Goal: Task Accomplishment & Management: Use online tool/utility

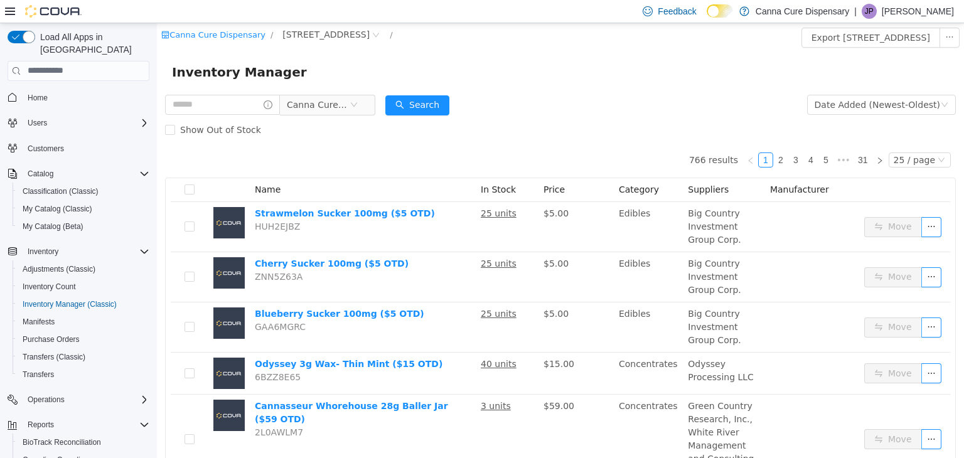
scroll to position [78, 0]
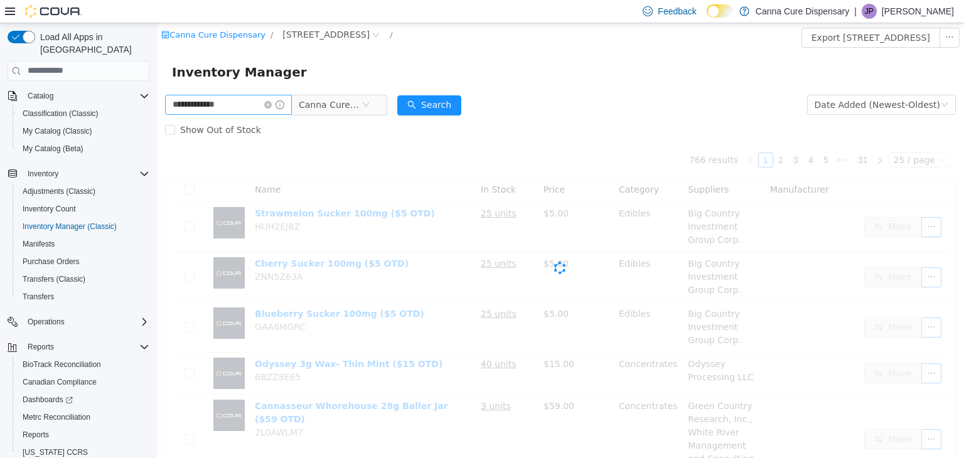
click at [191, 105] on input "**********" at bounding box center [228, 104] width 127 height 20
type input "**********"
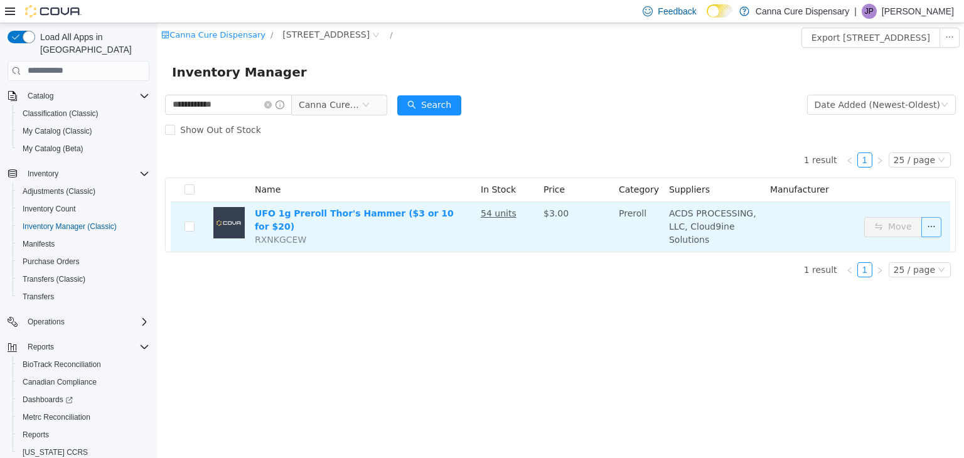
click at [928, 230] on button "button" at bounding box center [931, 227] width 20 height 20
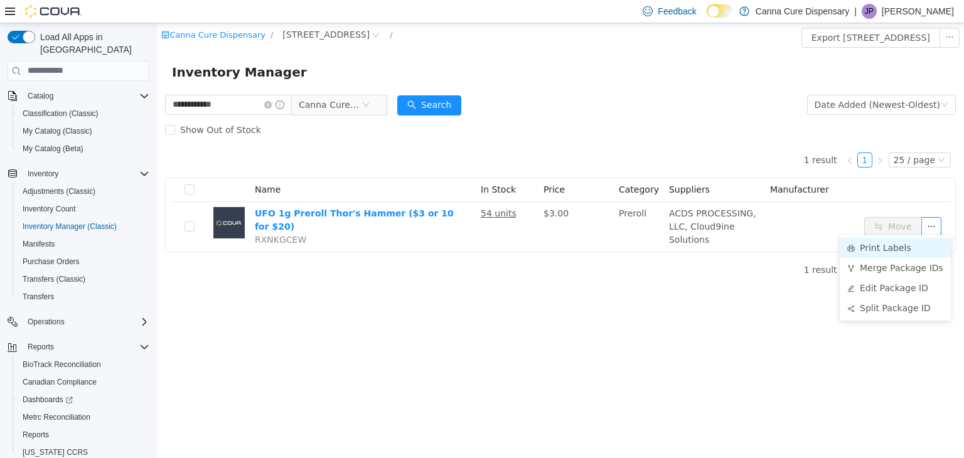
click at [888, 252] on li "Print Labels" at bounding box center [895, 247] width 111 height 20
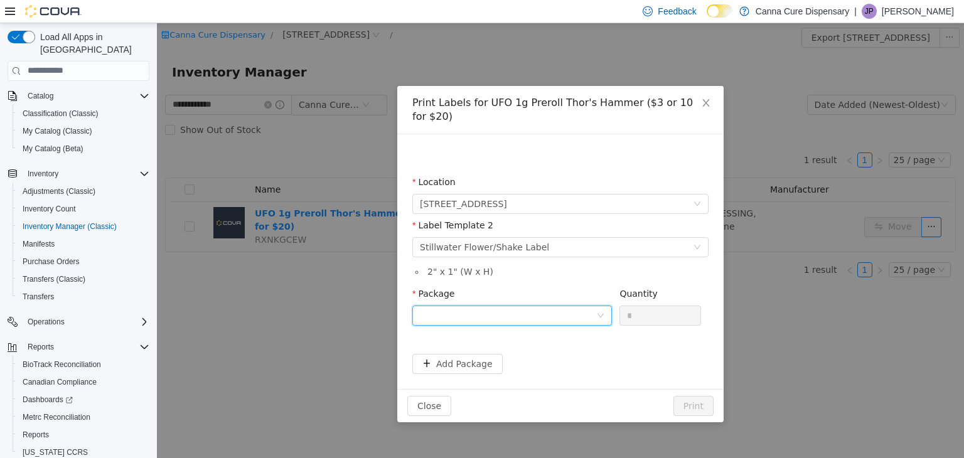
click at [571, 308] on div at bounding box center [508, 315] width 176 height 19
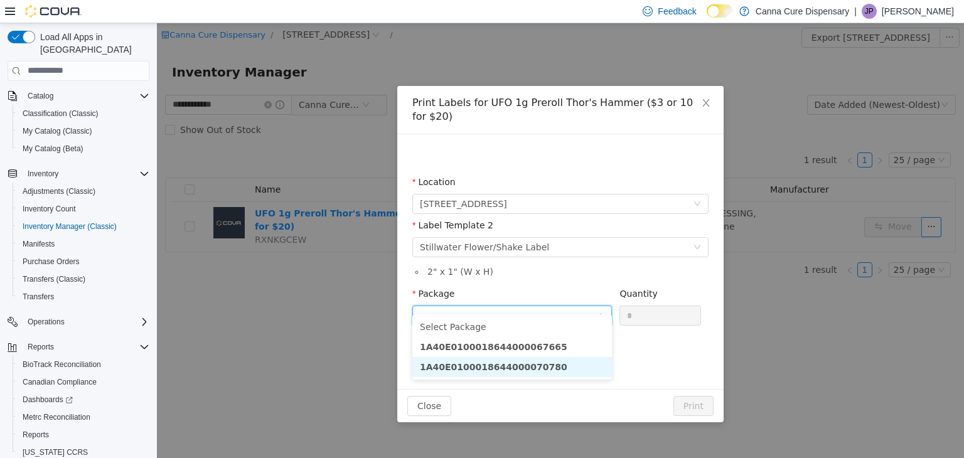
click at [556, 365] on li "1A40E0100018644000070780" at bounding box center [512, 366] width 200 height 20
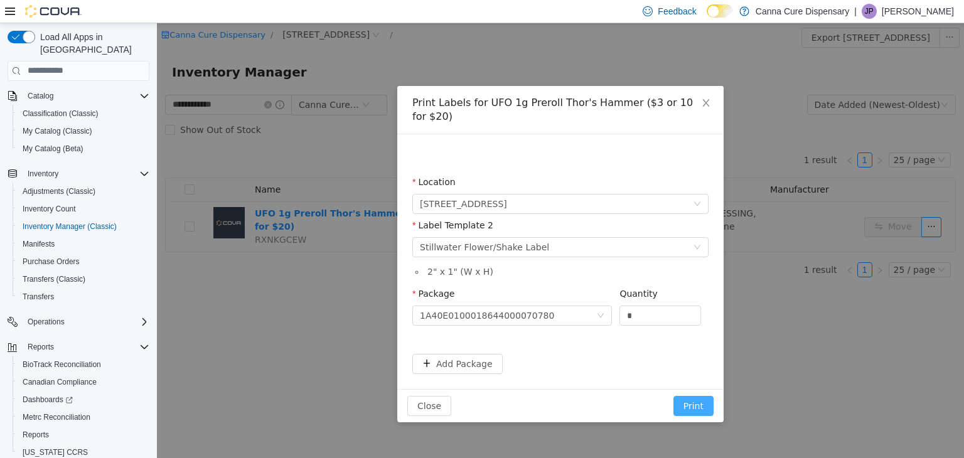
click at [700, 395] on button "Print" at bounding box center [693, 405] width 40 height 20
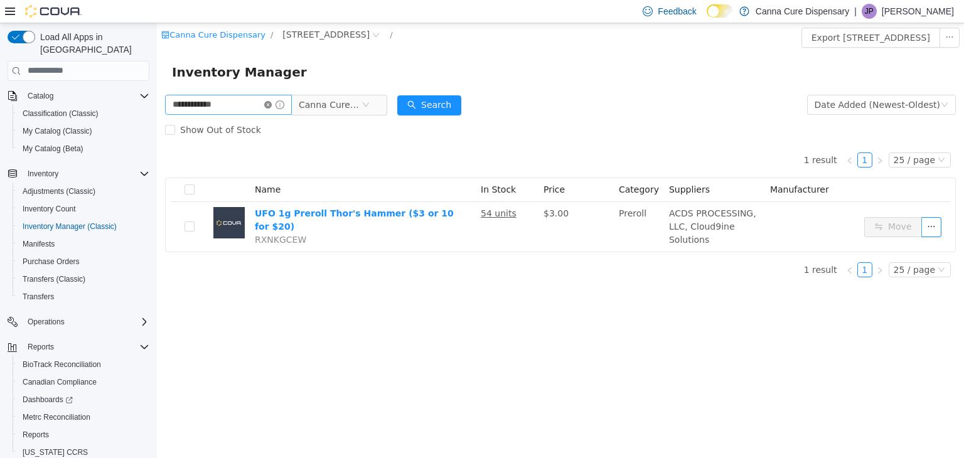
click at [272, 106] on icon "icon: close-circle" at bounding box center [268, 104] width 8 height 8
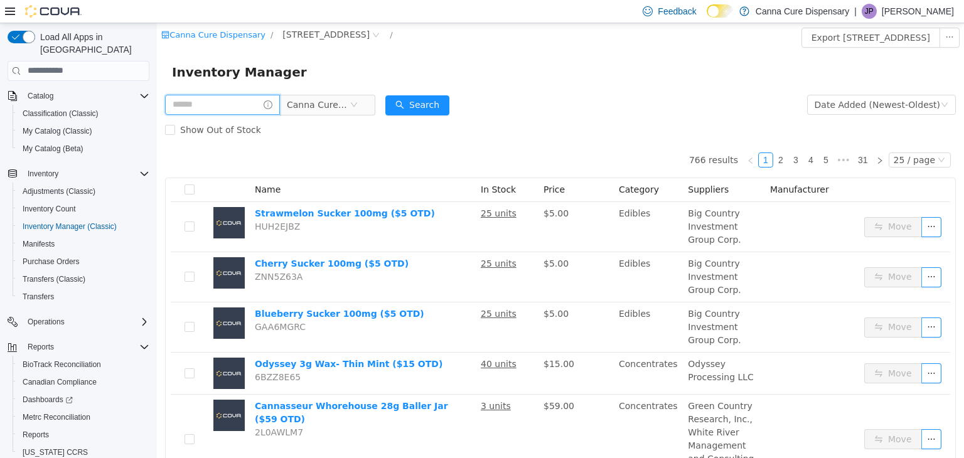
click at [271, 101] on input "text" at bounding box center [222, 104] width 115 height 20
type input "**********"
click at [260, 104] on input "**********" at bounding box center [228, 104] width 127 height 20
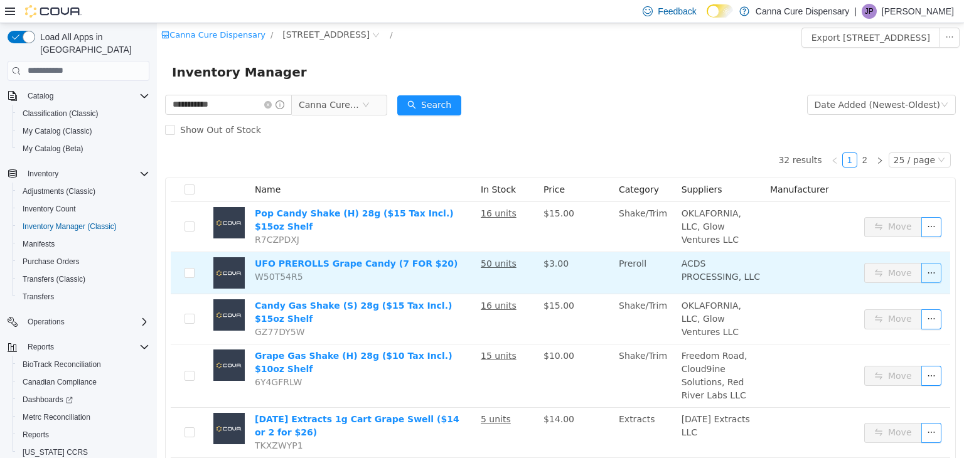
click at [925, 262] on button "button" at bounding box center [931, 272] width 20 height 20
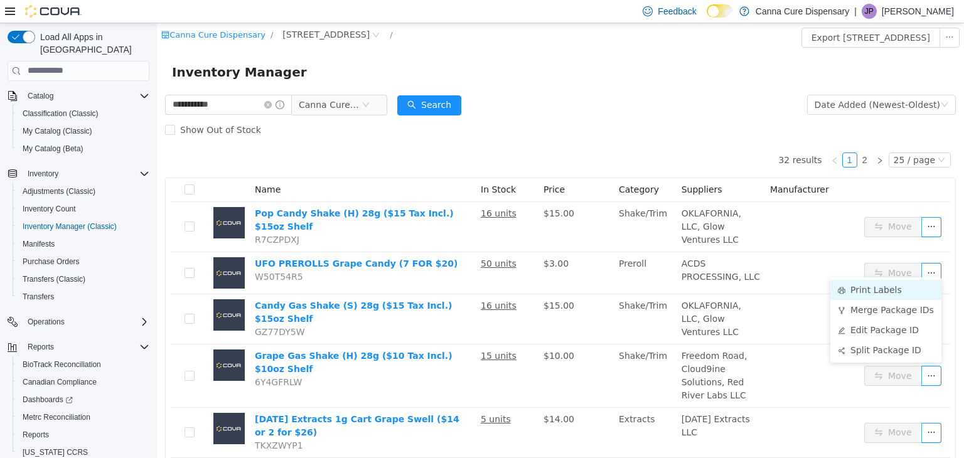
click at [879, 290] on li "Print Labels" at bounding box center [885, 289] width 111 height 20
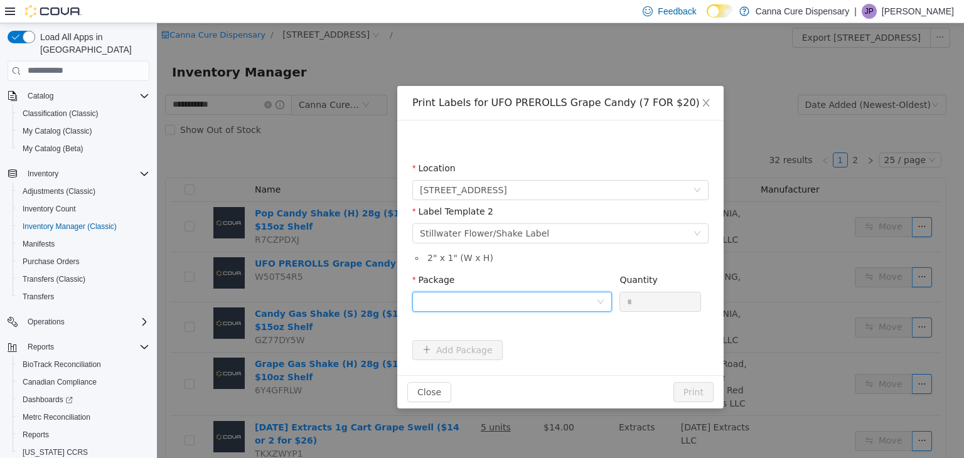
click at [525, 303] on div at bounding box center [508, 301] width 176 height 19
click at [539, 343] on li "1A40E0100018644000070767" at bounding box center [512, 346] width 200 height 20
click at [702, 393] on button "Print" at bounding box center [693, 392] width 40 height 20
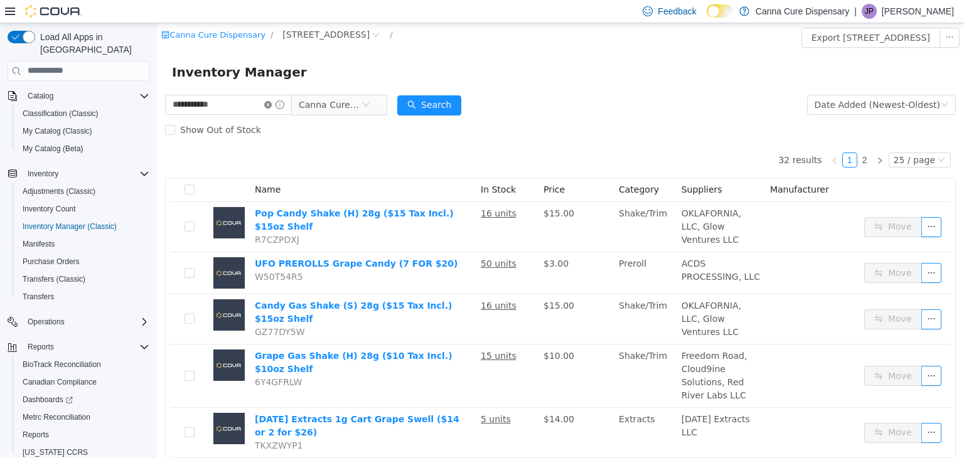
click at [272, 103] on icon "icon: close-circle" at bounding box center [268, 104] width 8 height 8
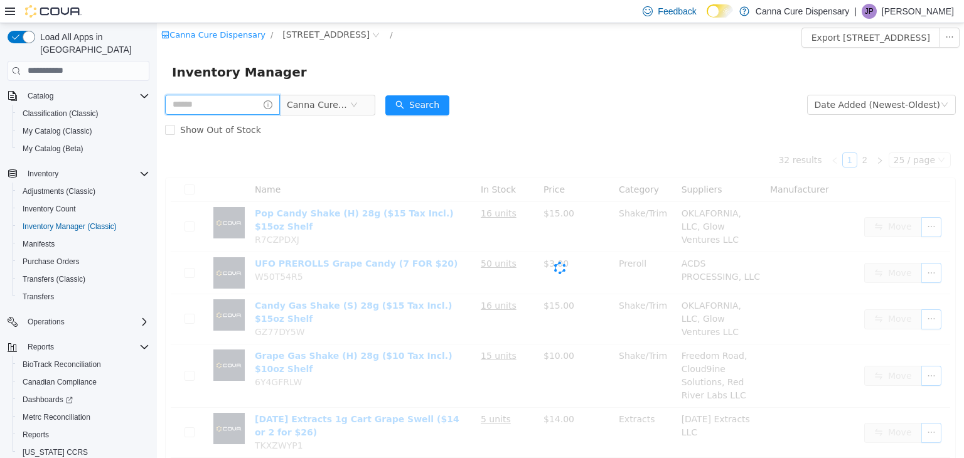
click at [264, 109] on input "text" at bounding box center [222, 104] width 115 height 20
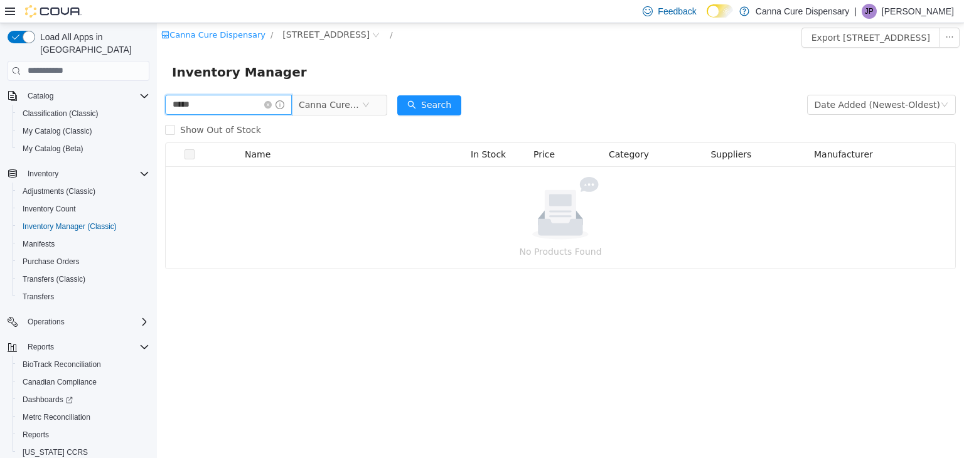
click at [264, 109] on input "*****" at bounding box center [228, 104] width 127 height 20
type input "**********"
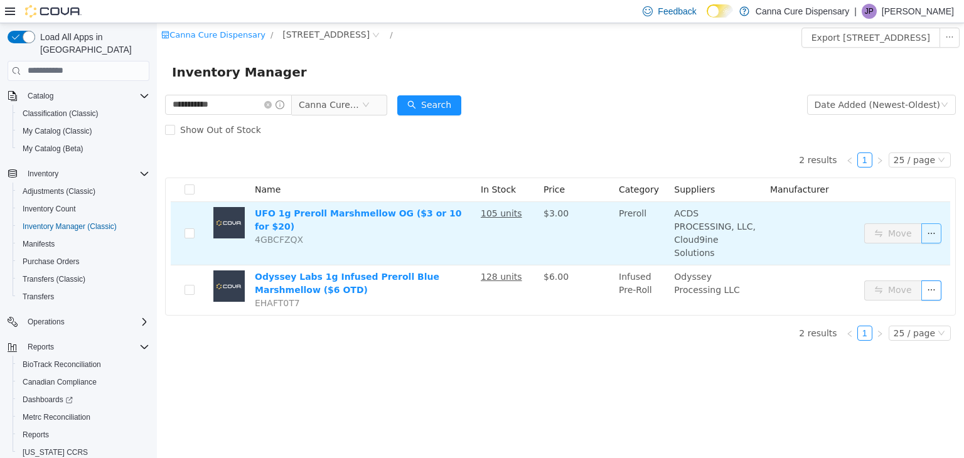
click at [934, 232] on button "button" at bounding box center [931, 233] width 20 height 20
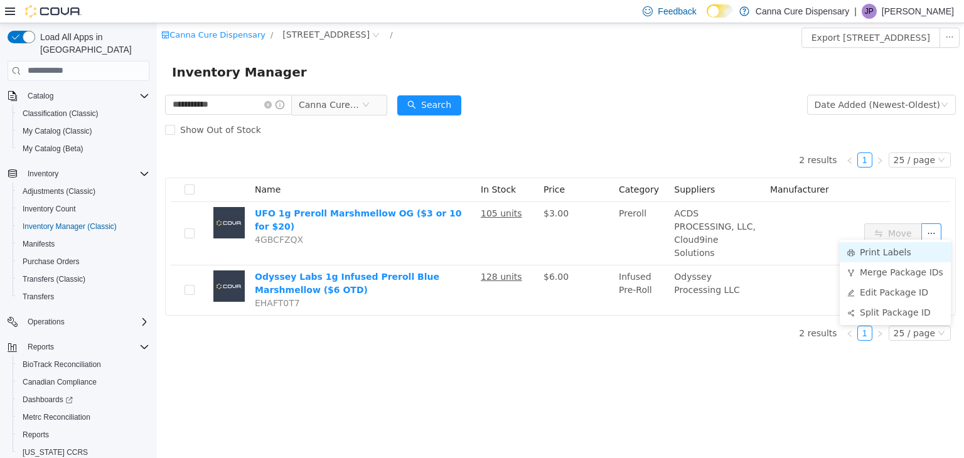
click at [860, 251] on li "Print Labels" at bounding box center [895, 252] width 111 height 20
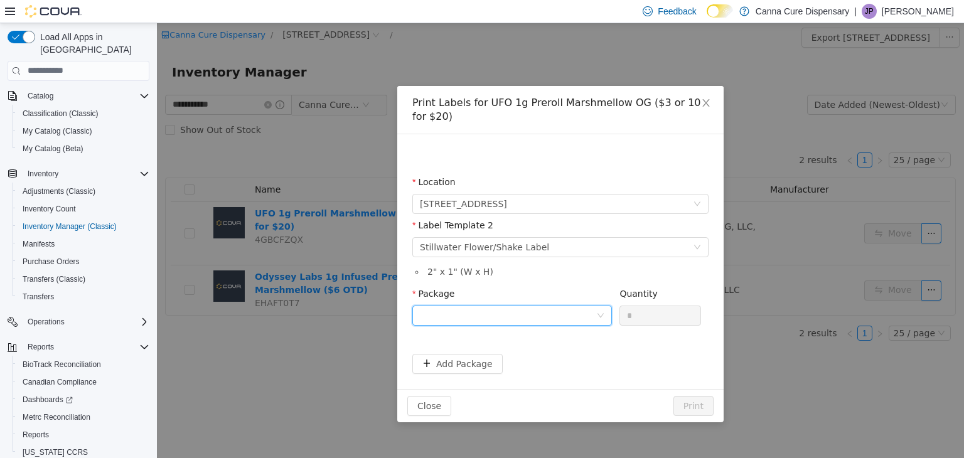
click at [500, 316] on div at bounding box center [508, 315] width 176 height 19
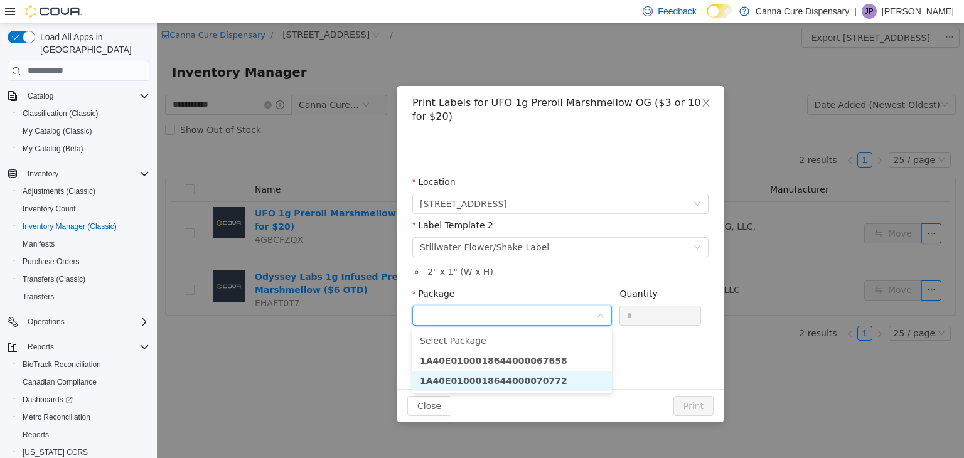
click at [554, 377] on li "1A40E0100018644000070772" at bounding box center [512, 380] width 200 height 20
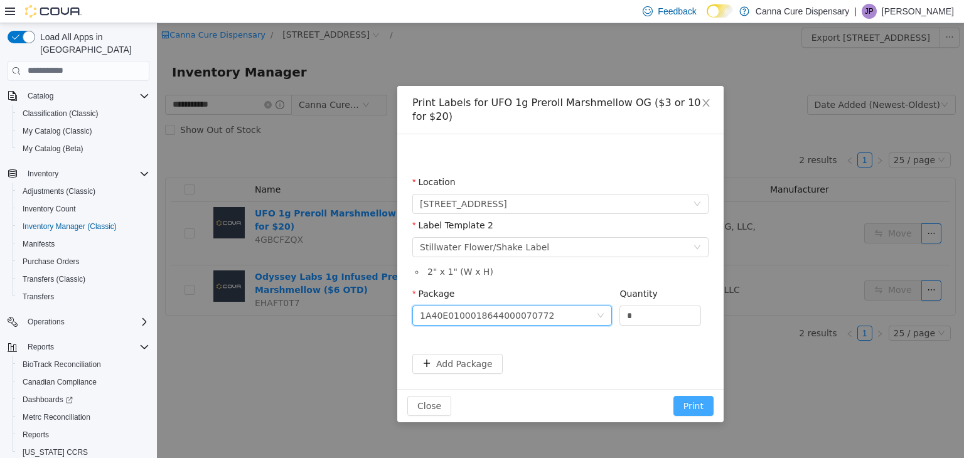
click at [691, 401] on button "Print" at bounding box center [693, 405] width 40 height 20
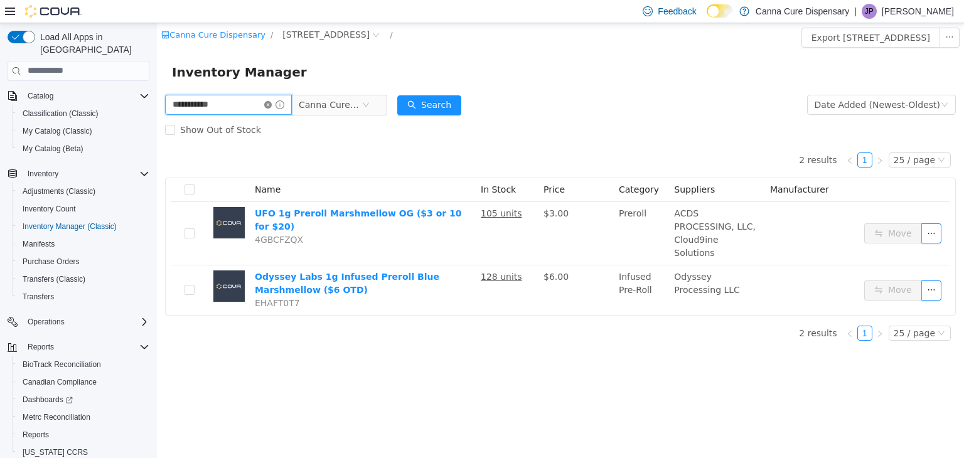
click at [276, 112] on input "**********" at bounding box center [228, 104] width 127 height 20
click at [272, 107] on icon "icon: close-circle" at bounding box center [268, 104] width 8 height 8
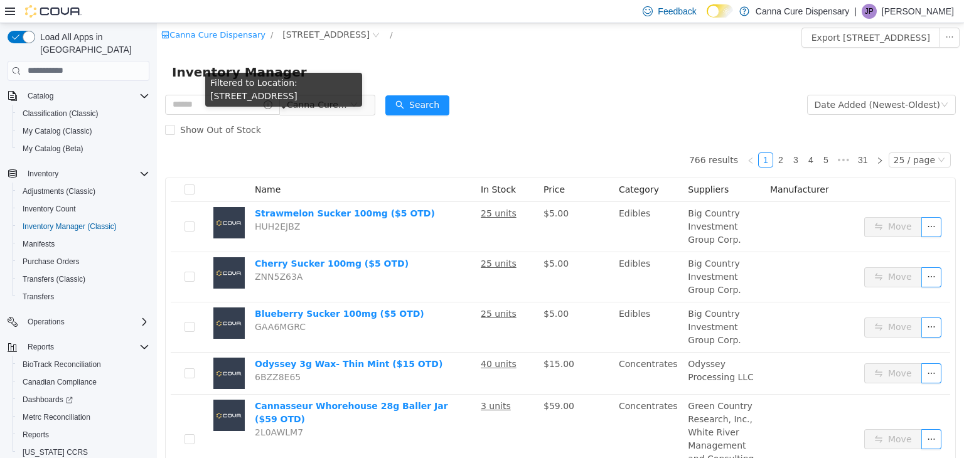
click at [254, 97] on div "Filtered to Location: [STREET_ADDRESS]" at bounding box center [283, 91] width 157 height 39
click at [255, 99] on input "text" at bounding box center [222, 104] width 115 height 20
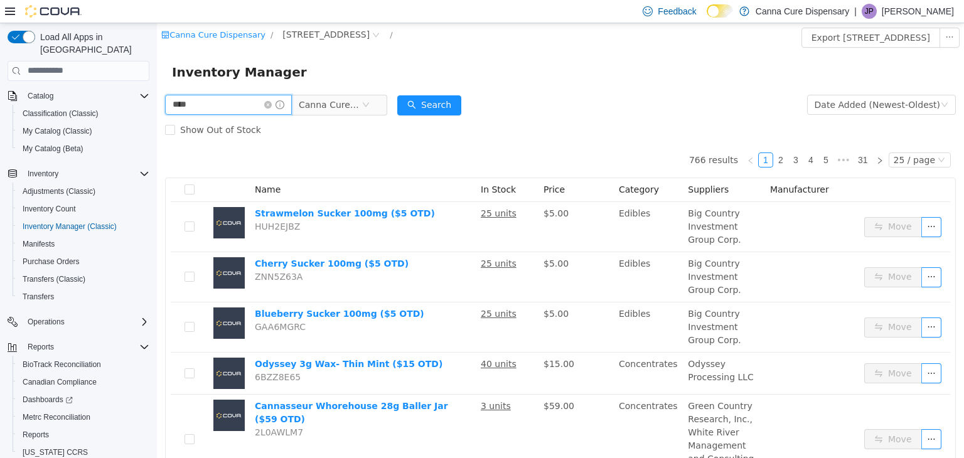
type input "**********"
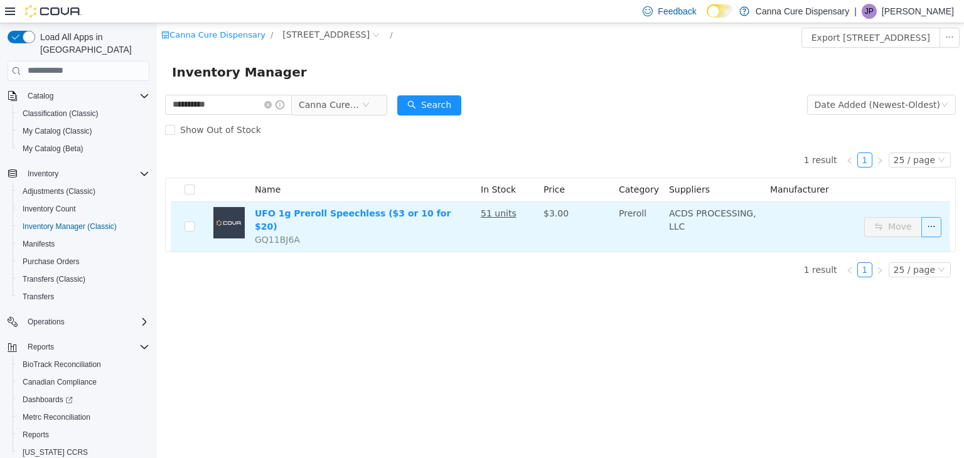
click at [925, 222] on button "button" at bounding box center [931, 227] width 20 height 20
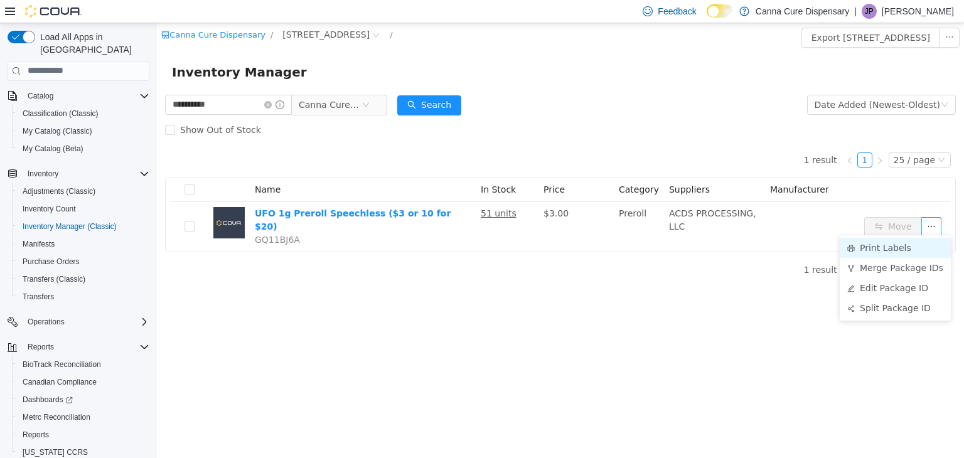
click at [900, 246] on li "Print Labels" at bounding box center [895, 247] width 111 height 20
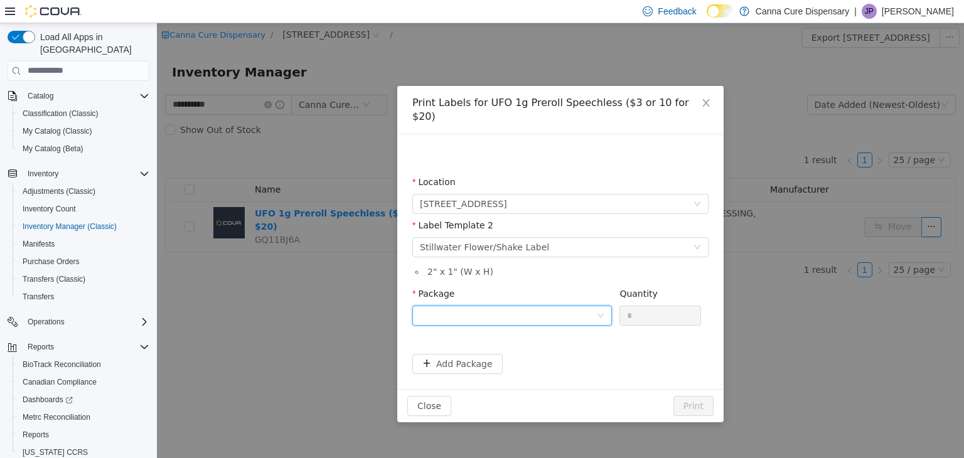
click at [569, 306] on div at bounding box center [508, 315] width 176 height 19
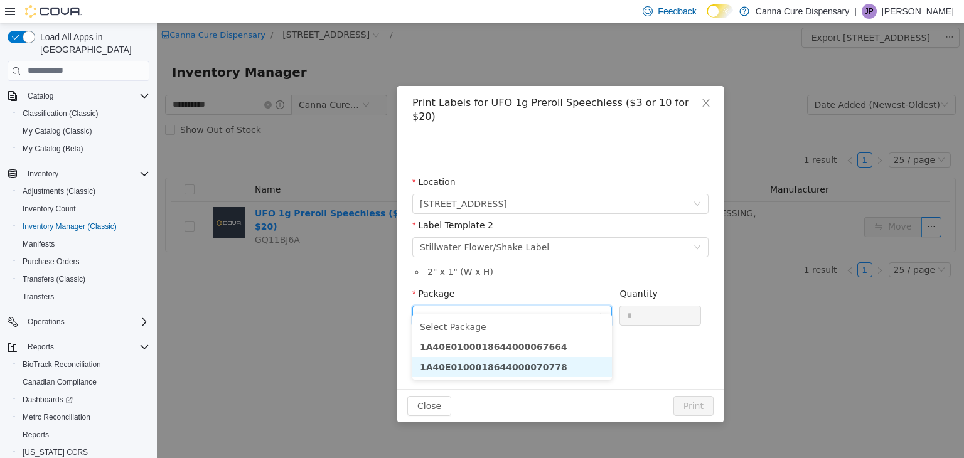
click at [564, 363] on li "1A40E0100018644000070778" at bounding box center [512, 366] width 200 height 20
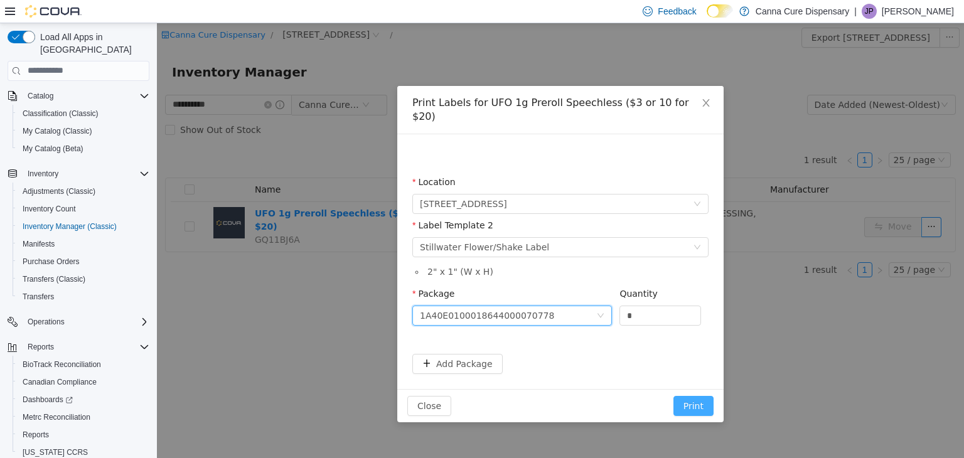
click at [698, 395] on button "Print" at bounding box center [693, 405] width 40 height 20
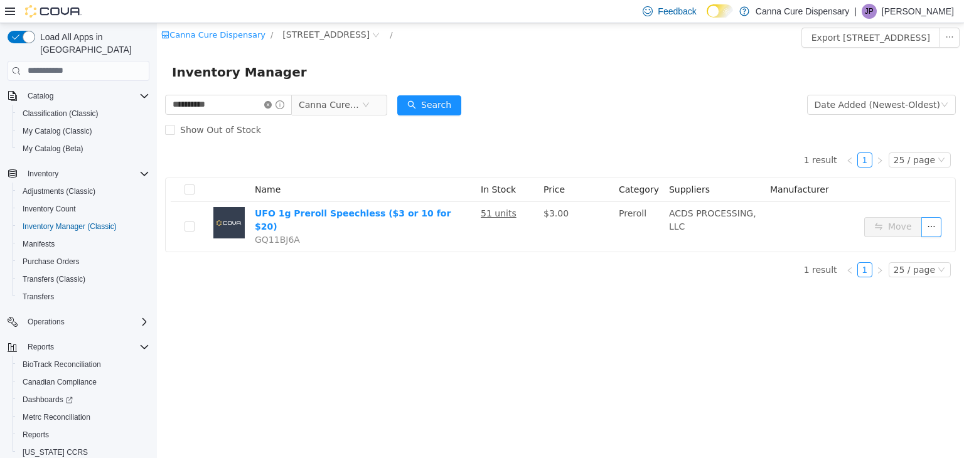
click at [272, 107] on icon "icon: close-circle" at bounding box center [268, 104] width 8 height 8
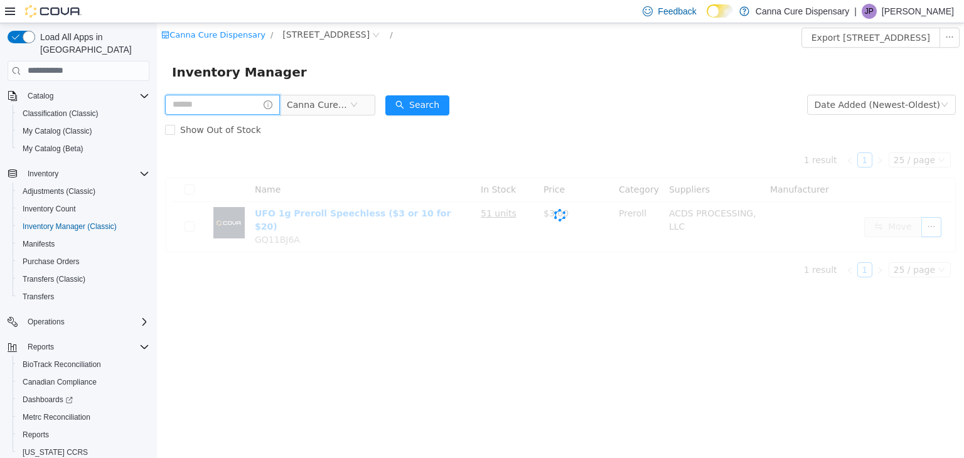
click at [255, 107] on input "text" at bounding box center [222, 104] width 115 height 20
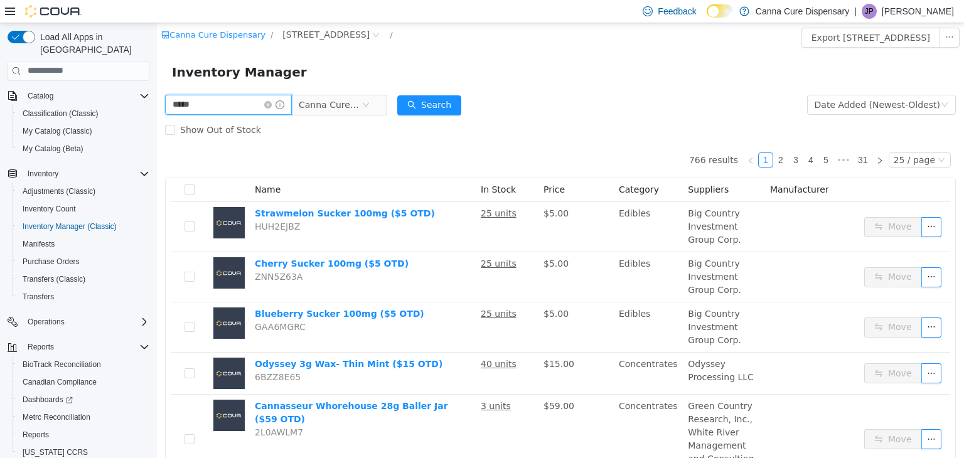
type input "*****"
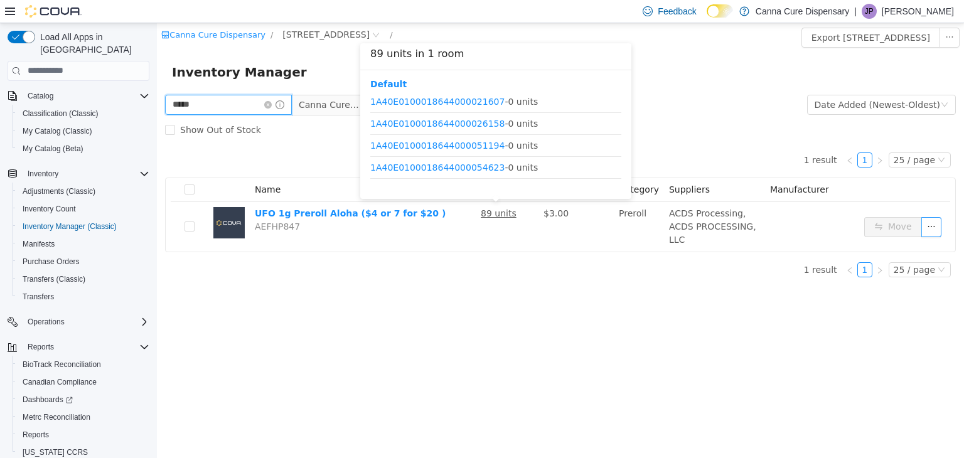
scroll to position [38, 0]
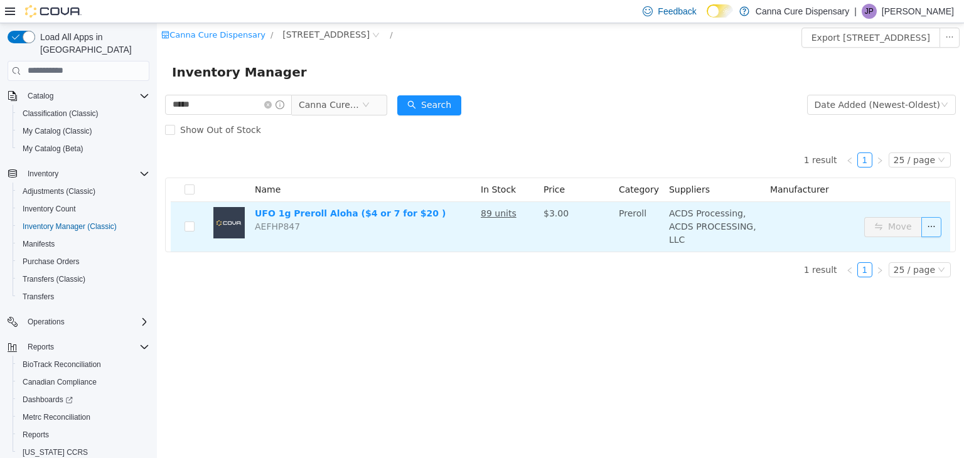
click at [928, 218] on button "button" at bounding box center [931, 227] width 20 height 20
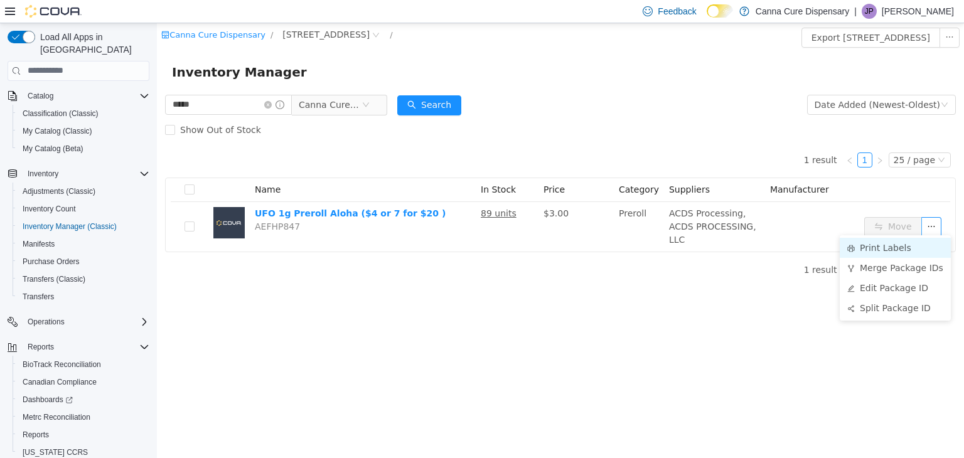
click at [862, 245] on li "Print Labels" at bounding box center [895, 247] width 111 height 20
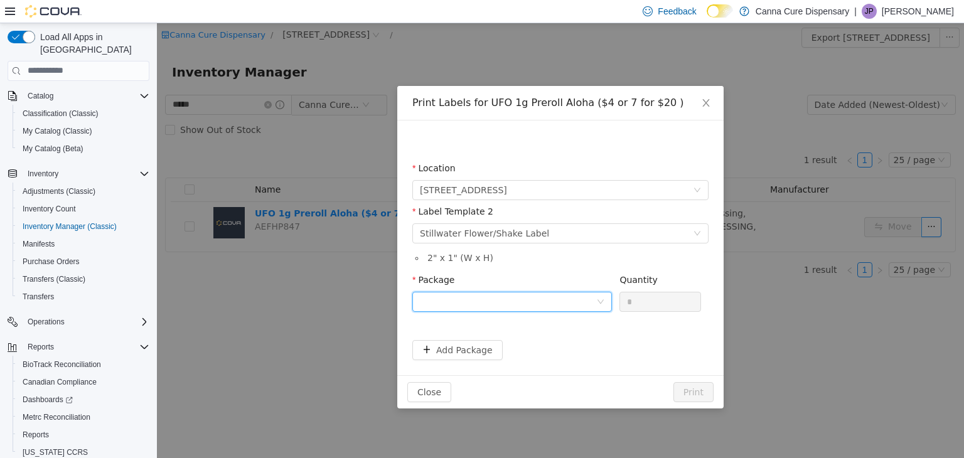
click at [542, 299] on div at bounding box center [508, 301] width 176 height 19
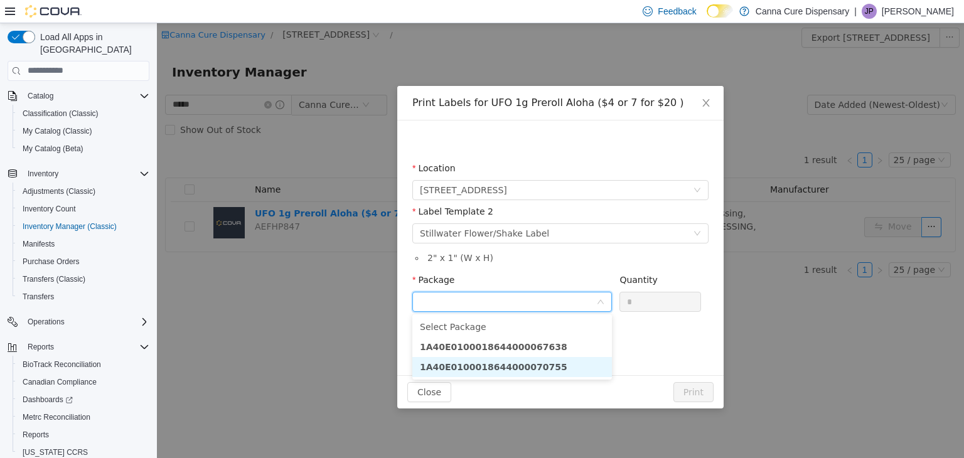
click at [528, 365] on strong "1A40E0100018644000070755" at bounding box center [493, 367] width 147 height 10
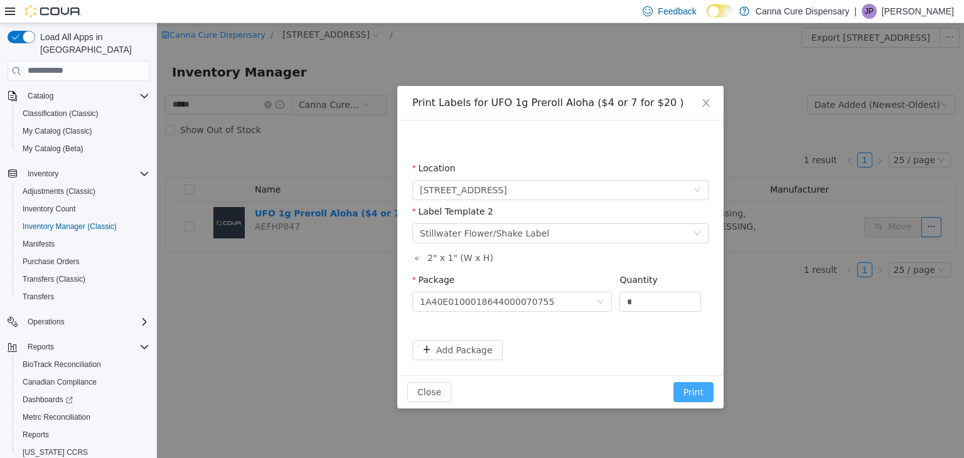
click at [712, 395] on button "Print" at bounding box center [693, 392] width 40 height 20
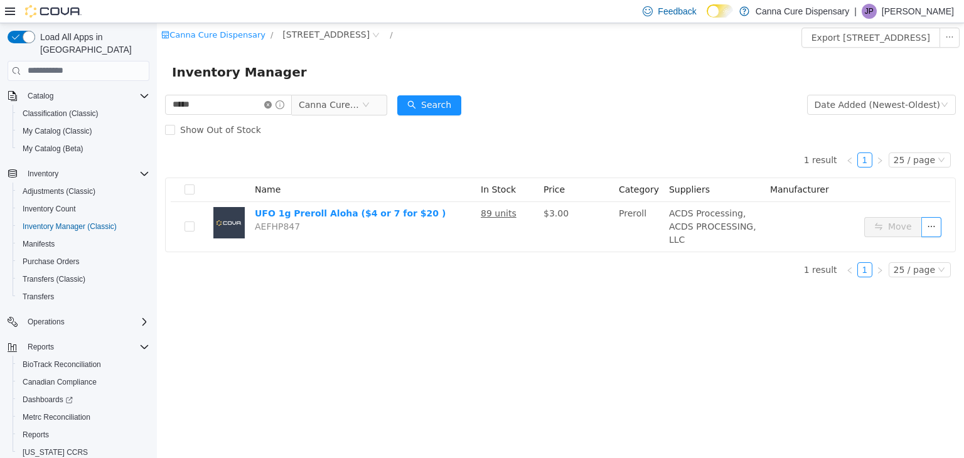
click at [272, 107] on icon "icon: close-circle" at bounding box center [268, 104] width 8 height 8
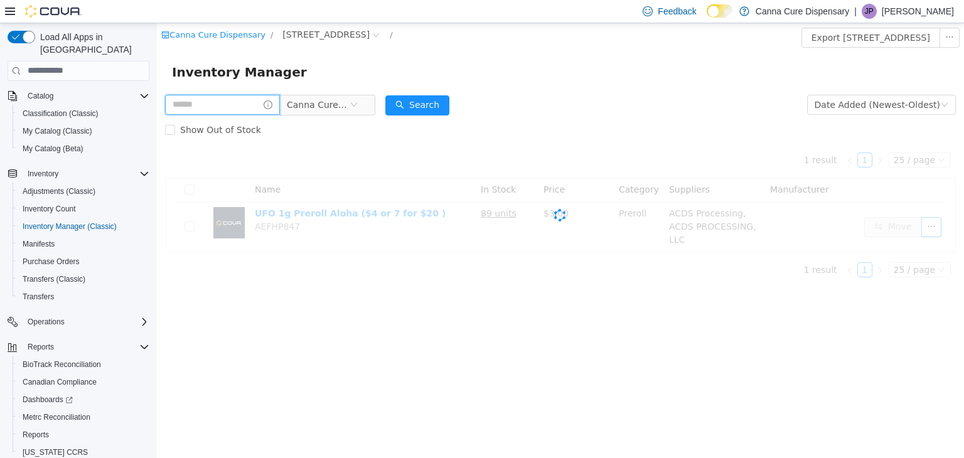
click at [264, 104] on input "text" at bounding box center [222, 104] width 115 height 20
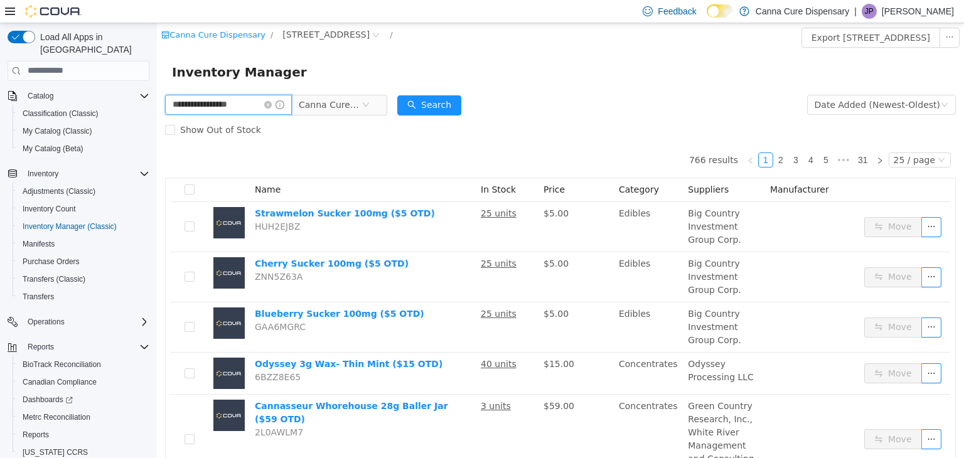
type input "**********"
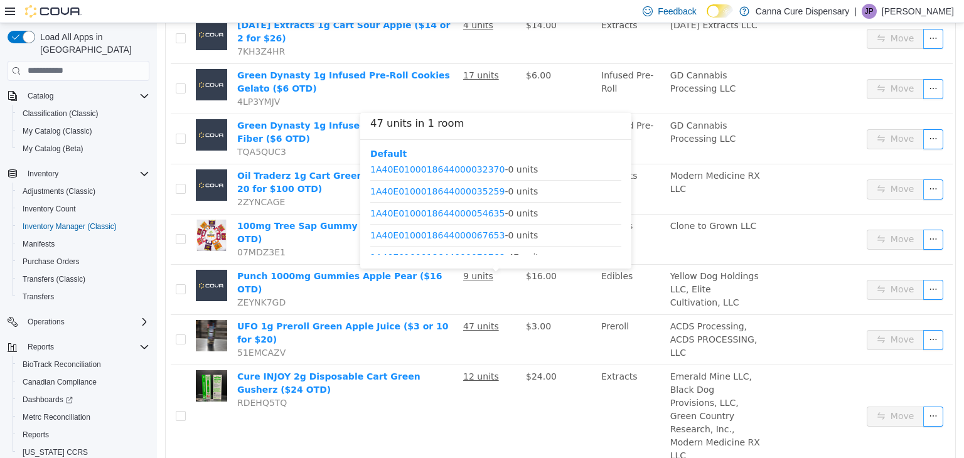
scroll to position [59, 0]
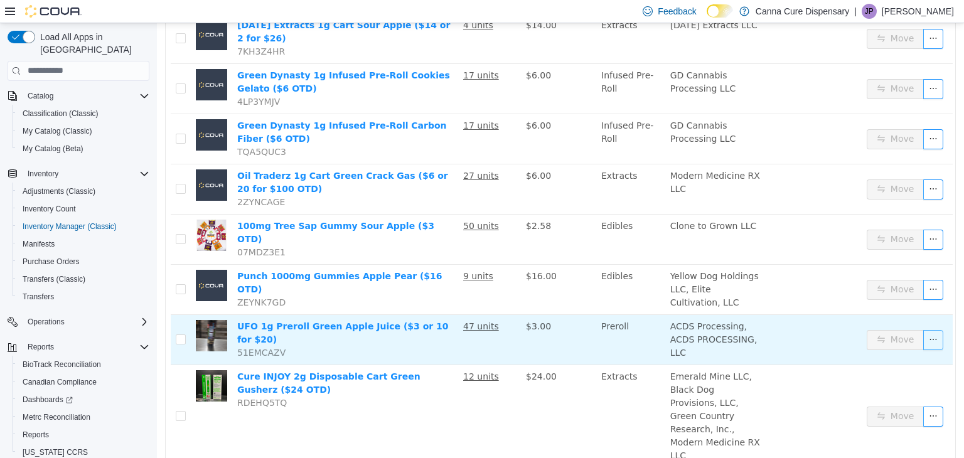
click at [926, 330] on button "button" at bounding box center [933, 340] width 20 height 20
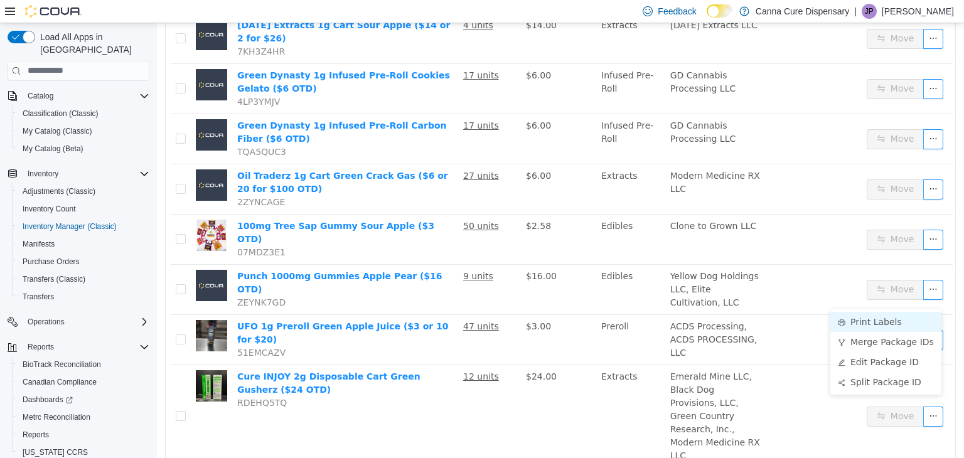
click at [868, 323] on li "Print Labels" at bounding box center [885, 321] width 111 height 20
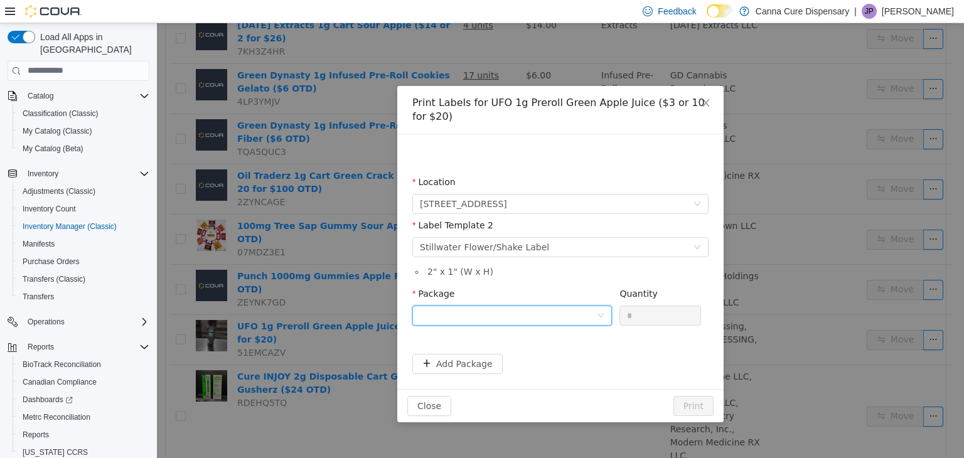
click at [559, 320] on div at bounding box center [508, 315] width 176 height 19
click at [549, 358] on li "1A40E0100018644000070768" at bounding box center [512, 360] width 200 height 20
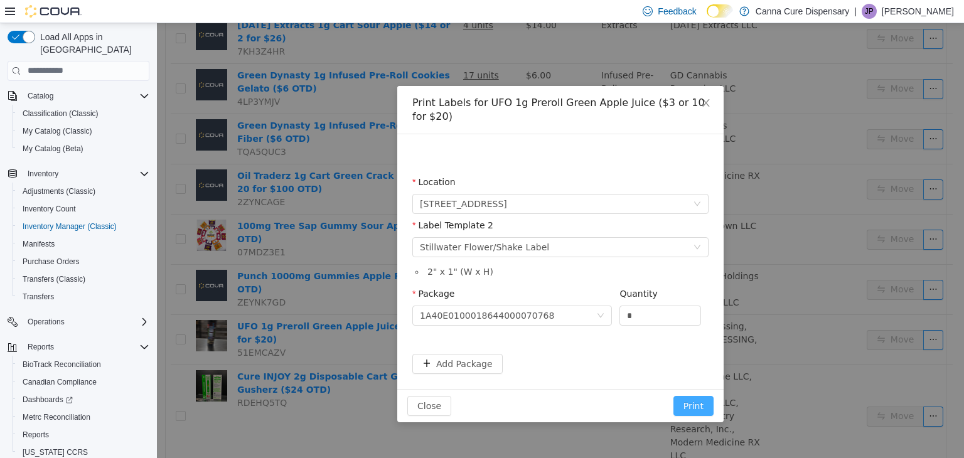
click at [704, 408] on button "Print" at bounding box center [693, 405] width 40 height 20
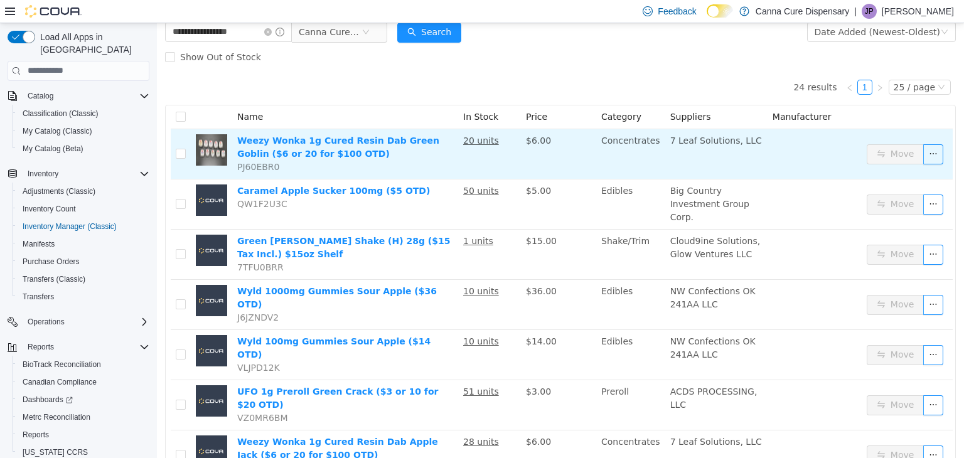
scroll to position [0, 0]
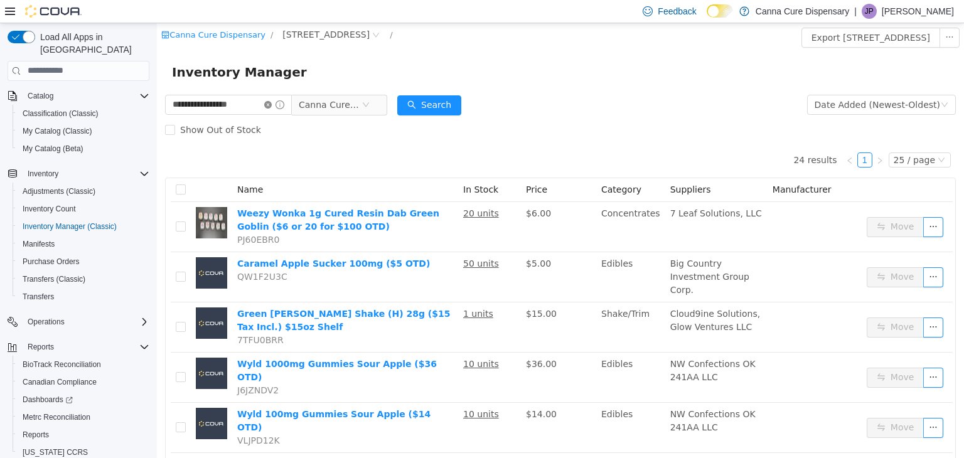
click at [272, 107] on icon "icon: close-circle" at bounding box center [268, 104] width 8 height 8
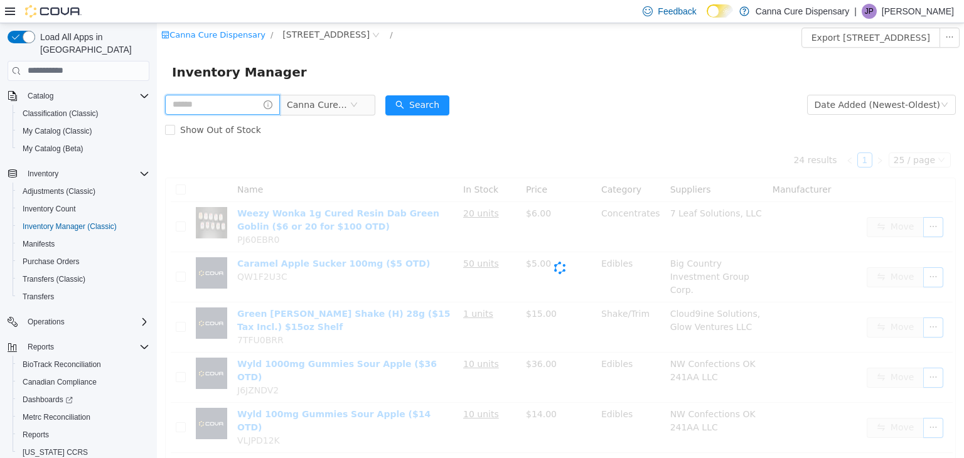
click at [256, 101] on input "text" at bounding box center [222, 104] width 115 height 20
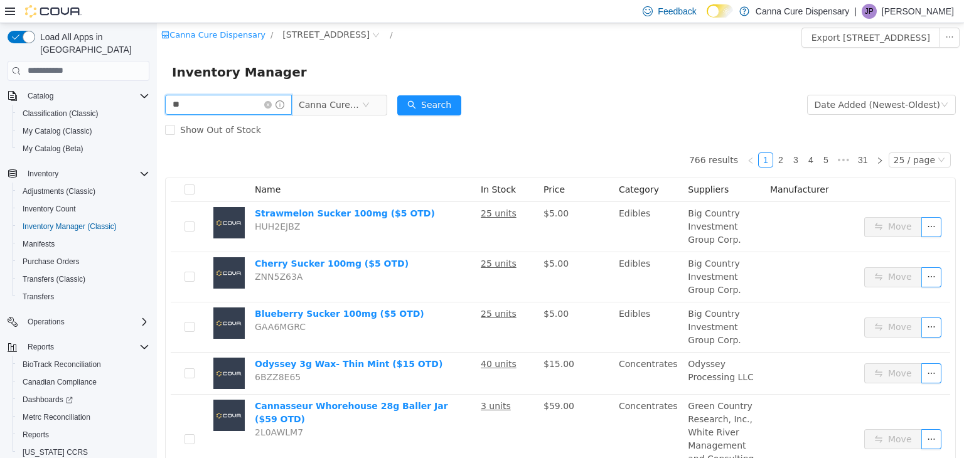
type input "**********"
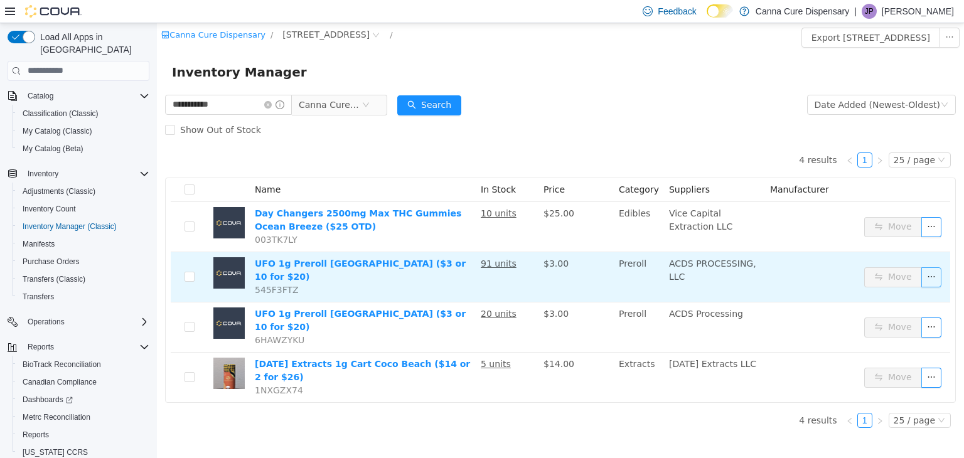
click at [930, 275] on button "button" at bounding box center [931, 277] width 20 height 20
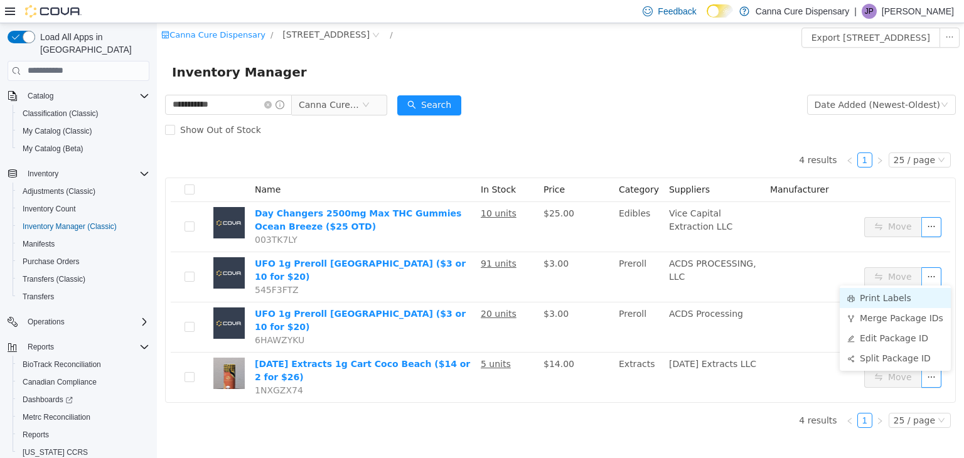
click at [893, 301] on li "Print Labels" at bounding box center [895, 297] width 111 height 20
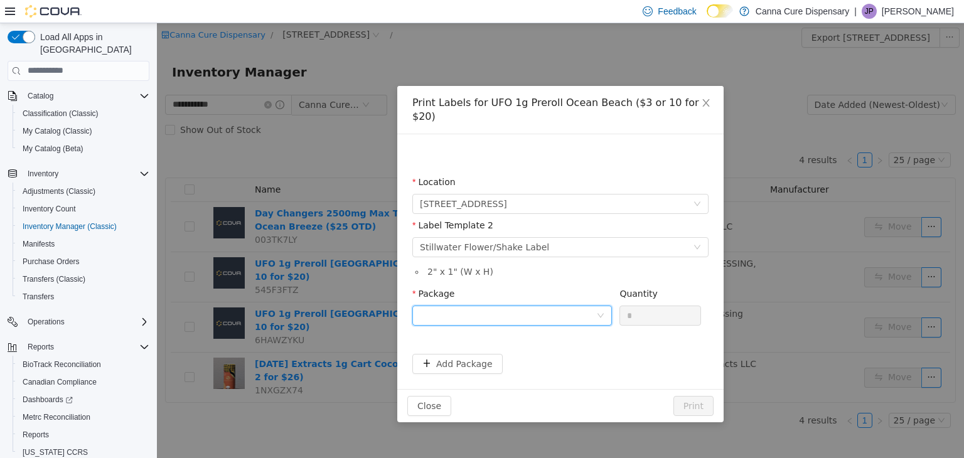
click at [505, 306] on div at bounding box center [508, 315] width 176 height 19
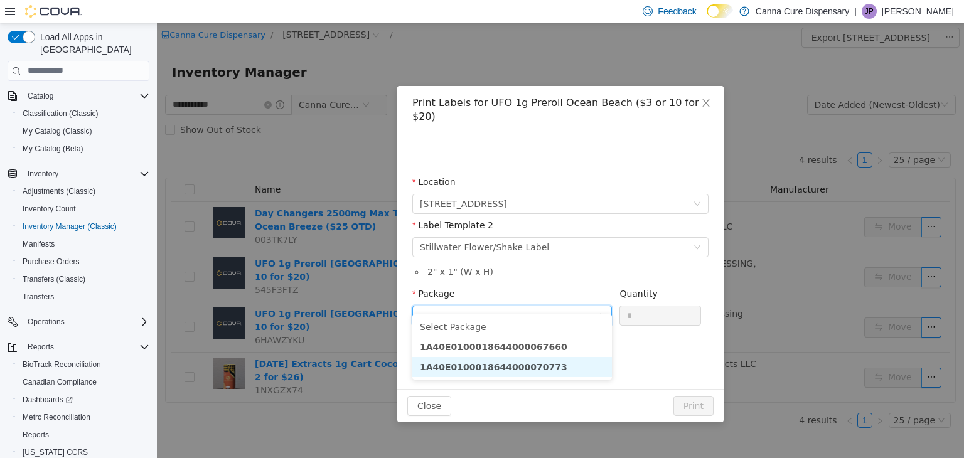
click at [530, 363] on strong "1A40E0100018644000070773" at bounding box center [493, 367] width 147 height 10
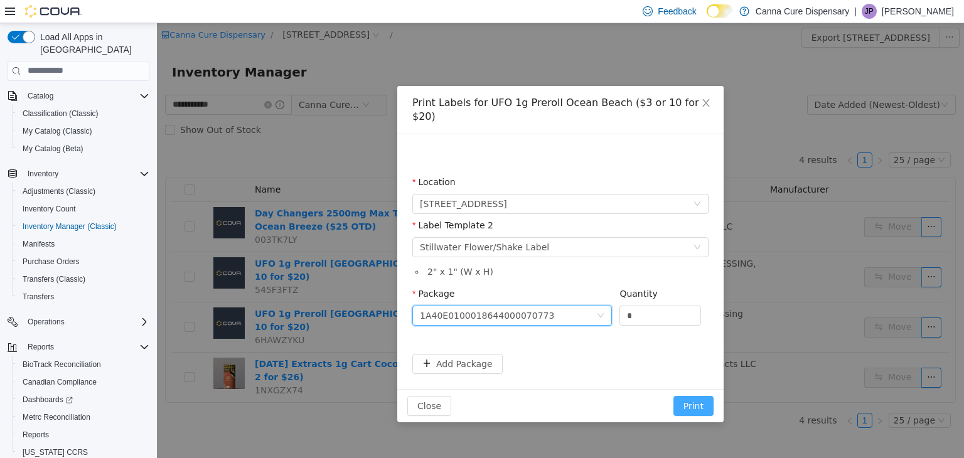
click at [696, 395] on button "Print" at bounding box center [693, 405] width 40 height 20
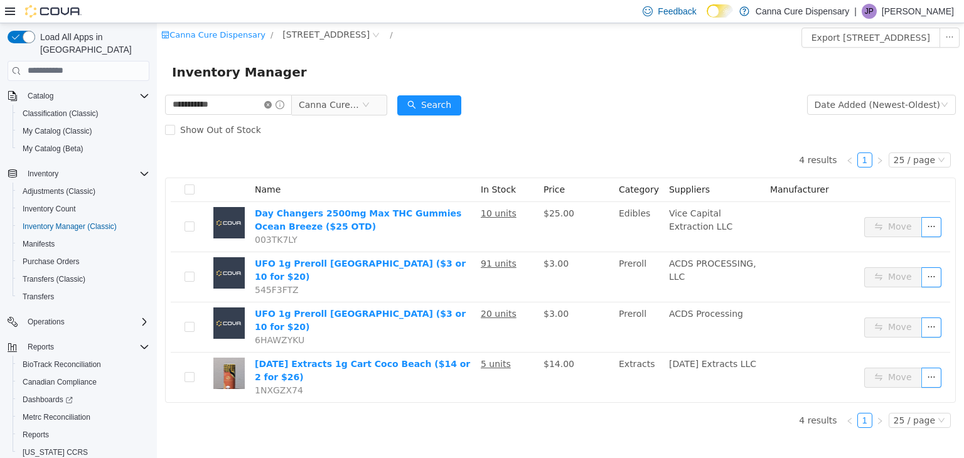
click at [272, 103] on icon "icon: close-circle" at bounding box center [268, 104] width 8 height 8
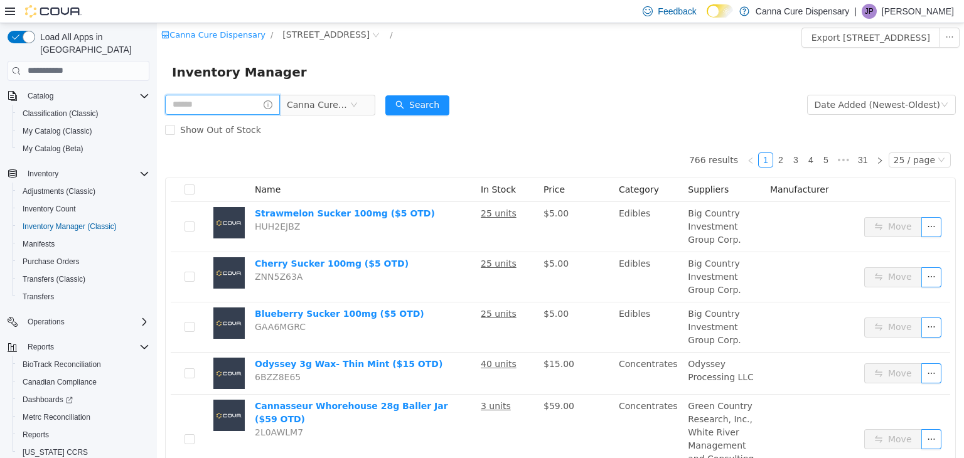
click at [259, 104] on input "text" at bounding box center [222, 104] width 115 height 20
type input "**********"
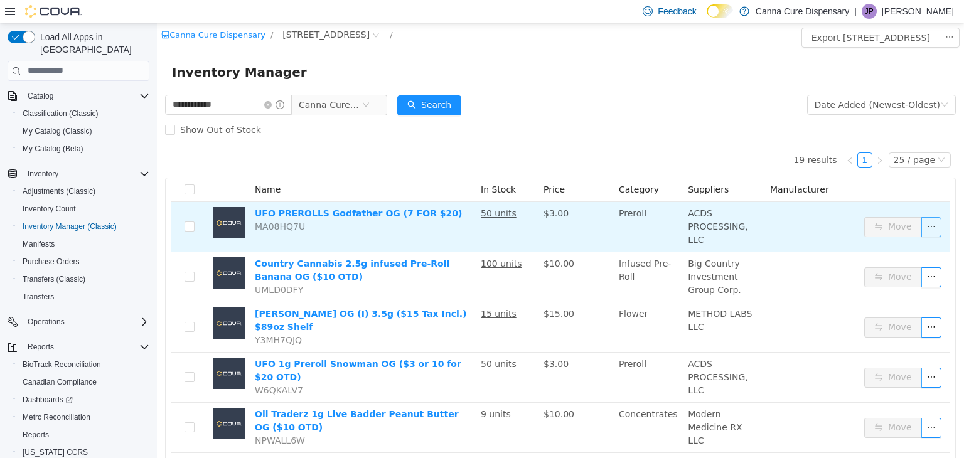
click at [921, 225] on button "button" at bounding box center [931, 227] width 20 height 20
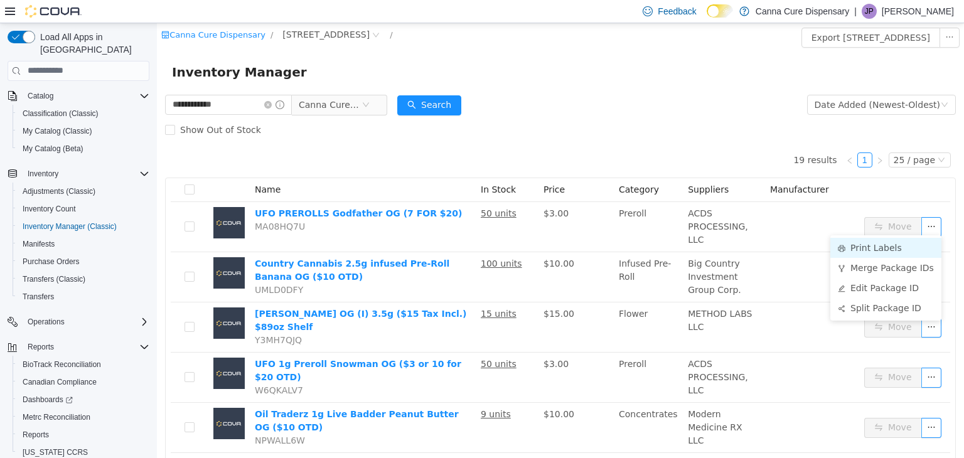
click at [900, 247] on li "Print Labels" at bounding box center [885, 247] width 111 height 20
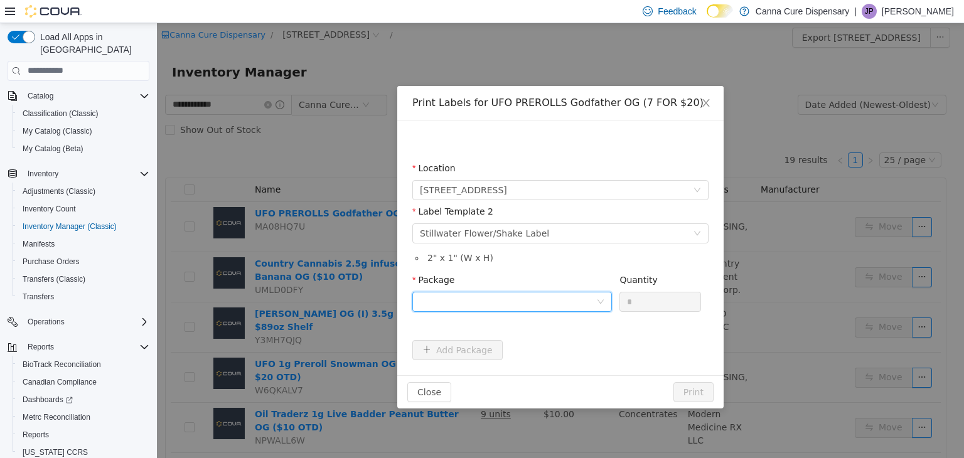
click at [525, 300] on div at bounding box center [508, 301] width 176 height 19
click at [547, 347] on li "1A40E0100018644000070765" at bounding box center [512, 346] width 200 height 20
click at [692, 394] on button "Print" at bounding box center [693, 392] width 40 height 20
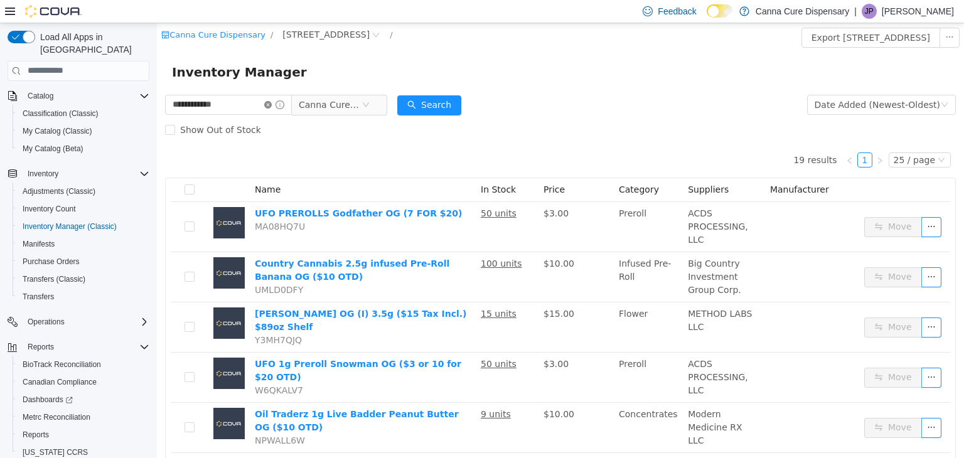
click at [272, 104] on icon "icon: close-circle" at bounding box center [268, 104] width 8 height 8
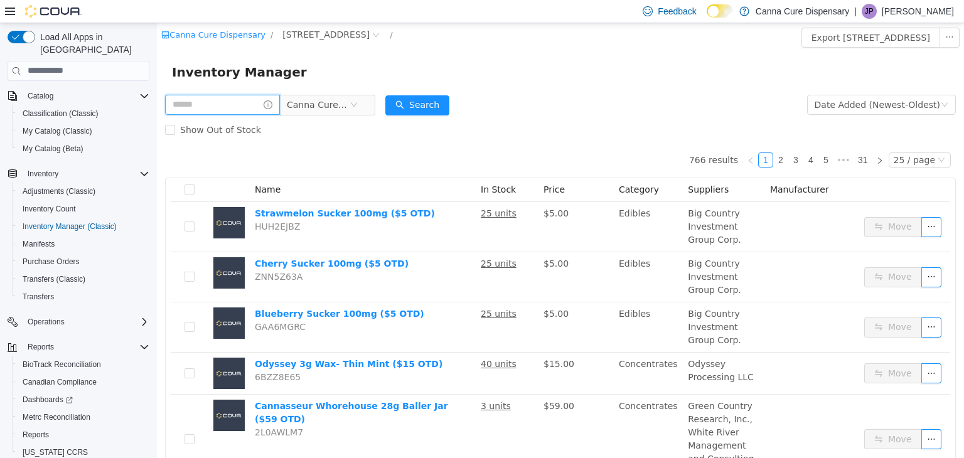
click at [266, 105] on input "text" at bounding box center [222, 104] width 115 height 20
type input "**********"
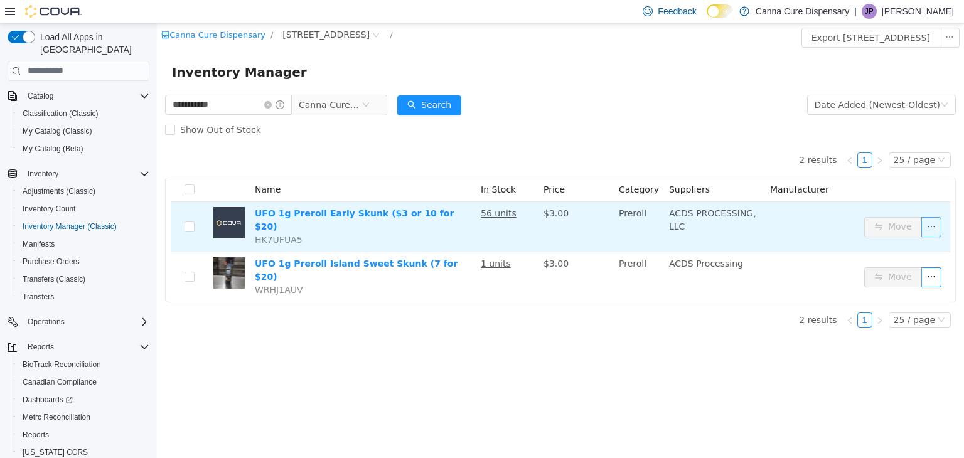
click at [935, 222] on button "button" at bounding box center [931, 227] width 20 height 20
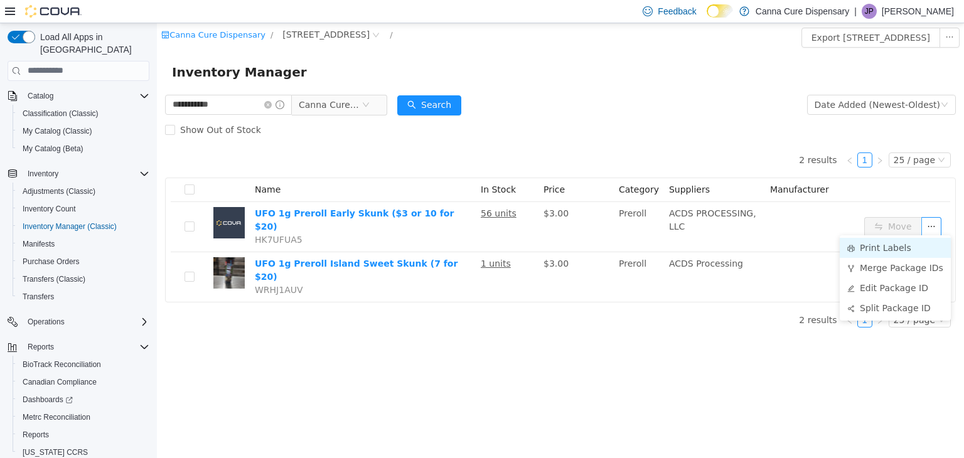
click at [854, 245] on icon "icon: printer" at bounding box center [851, 248] width 8 height 8
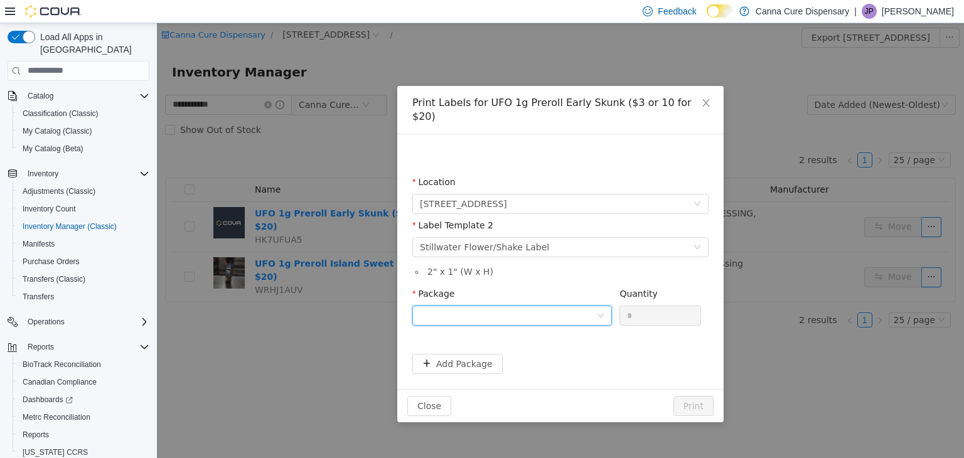
click at [535, 306] on div at bounding box center [508, 315] width 176 height 19
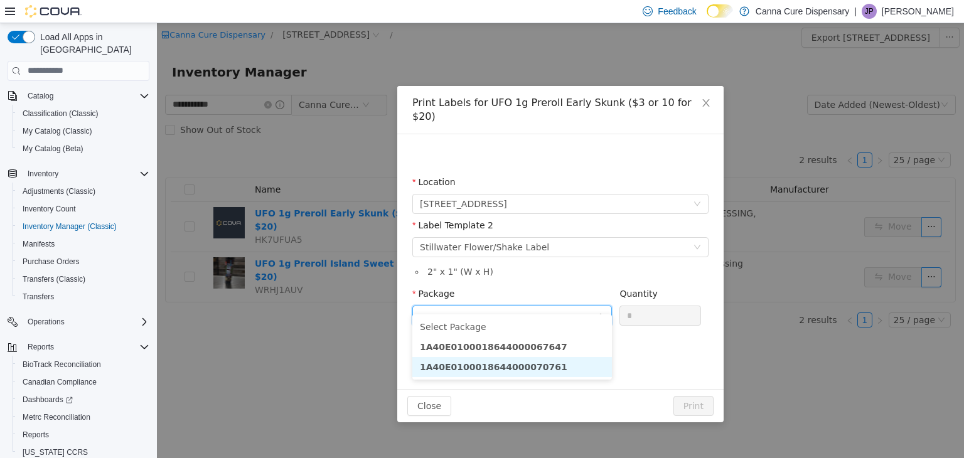
click at [523, 370] on strong "1A40E0100018644000070761" at bounding box center [493, 367] width 147 height 10
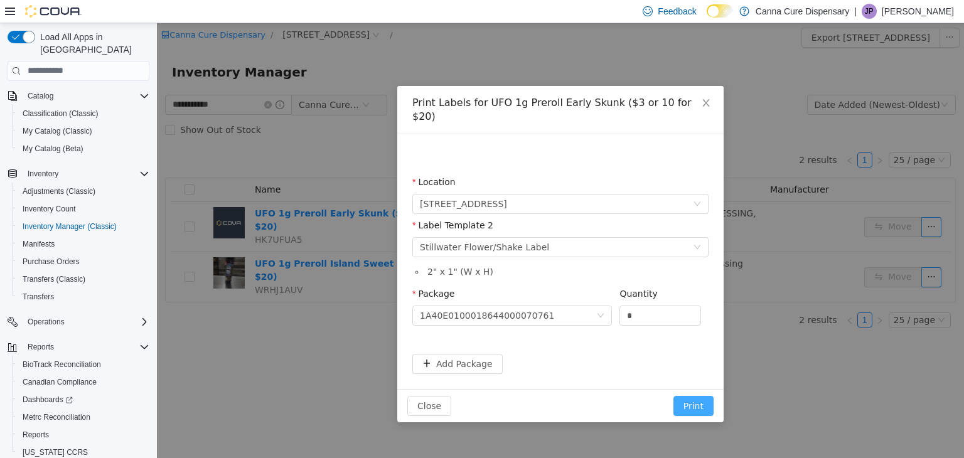
click at [683, 395] on button "Print" at bounding box center [693, 405] width 40 height 20
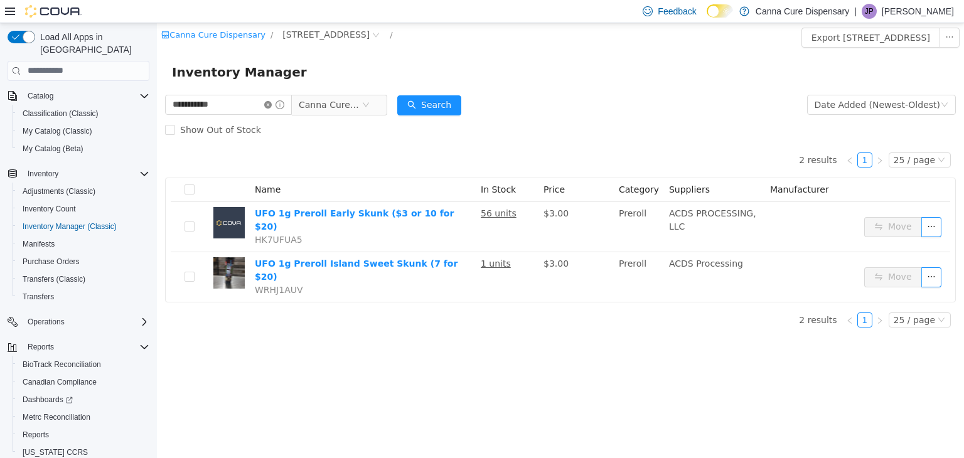
click at [272, 106] on icon "icon: close-circle" at bounding box center [268, 104] width 8 height 8
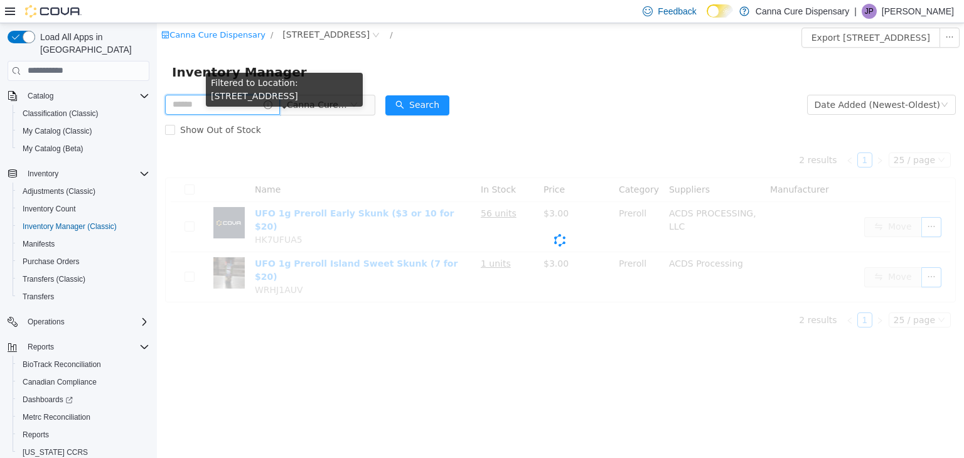
click at [224, 109] on input "text" at bounding box center [222, 104] width 115 height 20
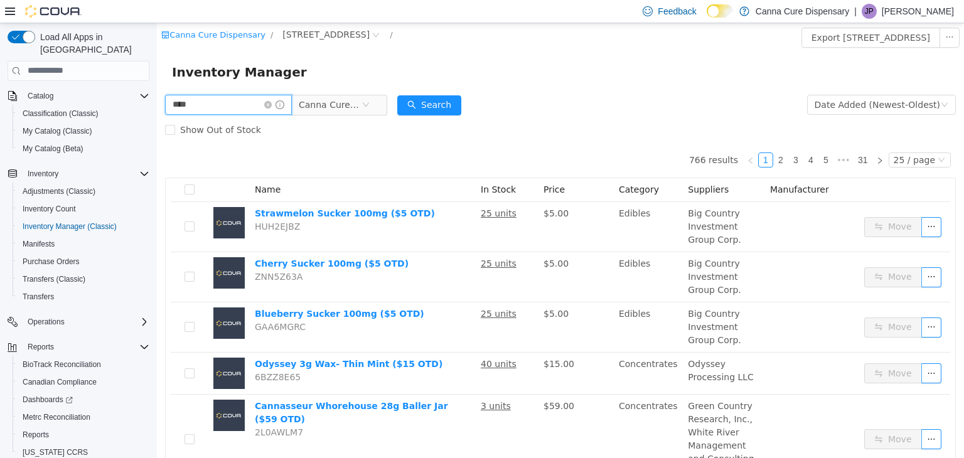
type input "********"
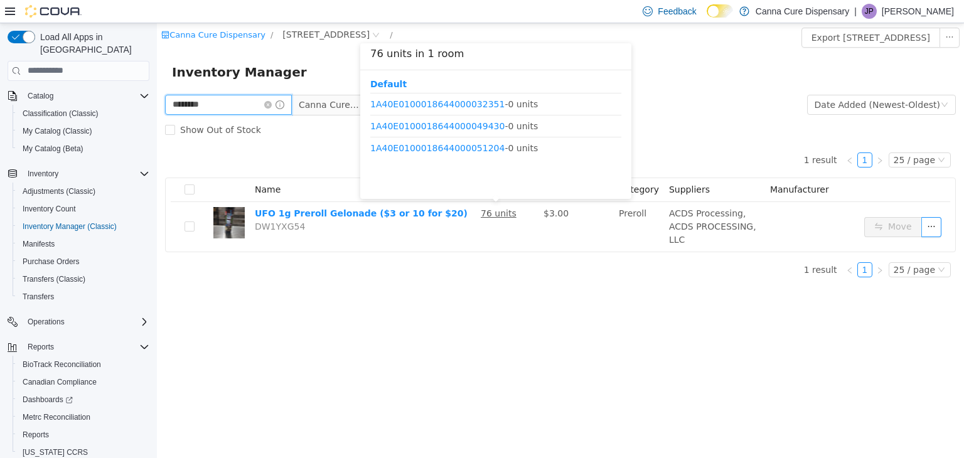
scroll to position [213, 0]
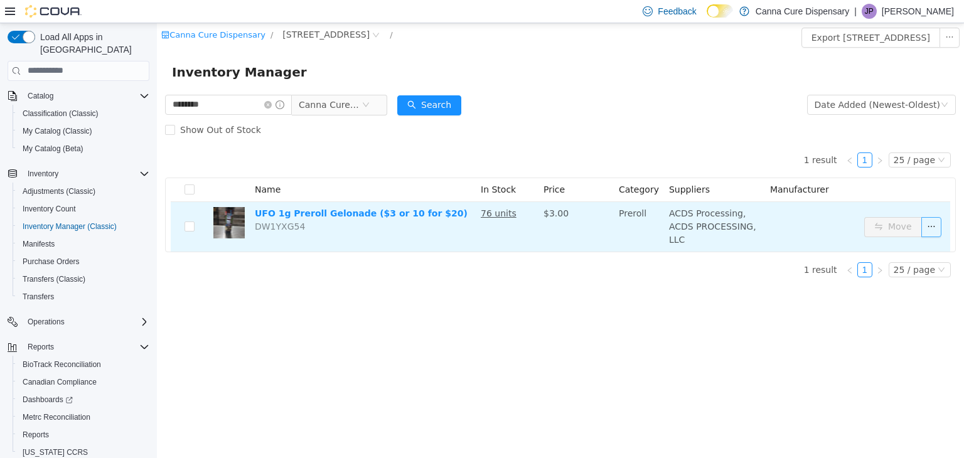
click at [929, 228] on button "button" at bounding box center [931, 227] width 20 height 20
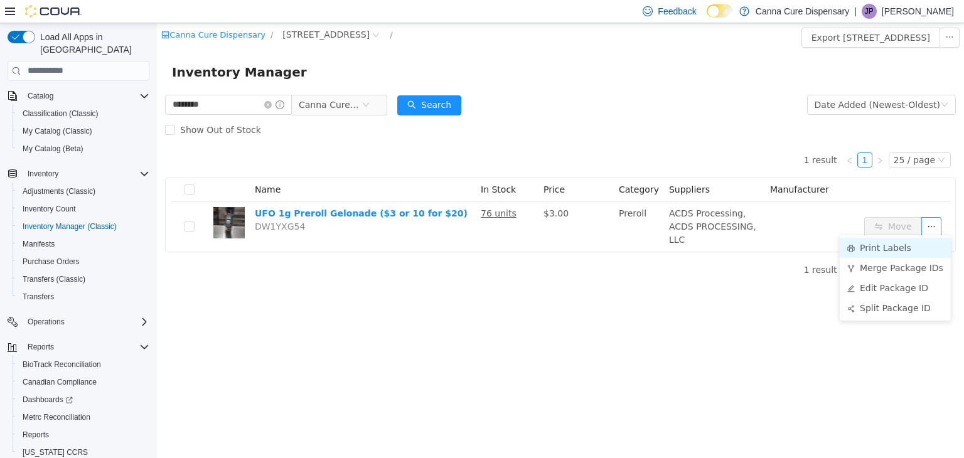
click at [900, 245] on li "Print Labels" at bounding box center [895, 247] width 111 height 20
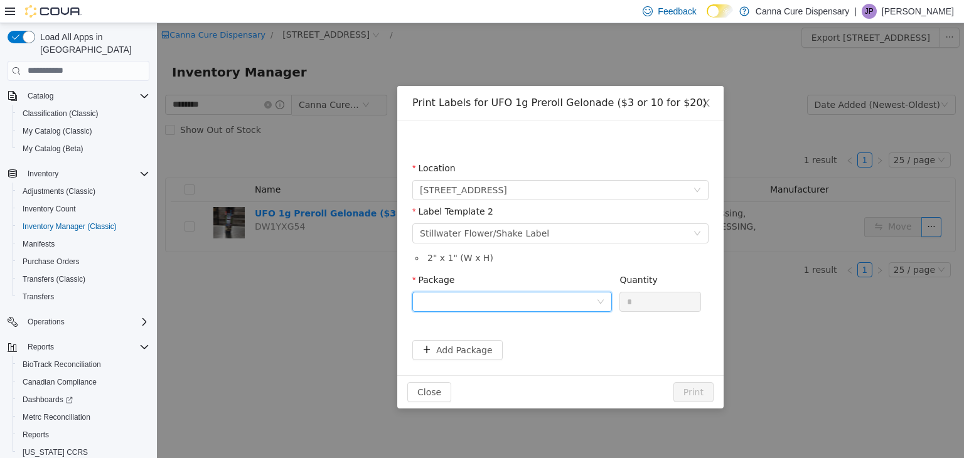
click at [530, 295] on div at bounding box center [508, 301] width 176 height 19
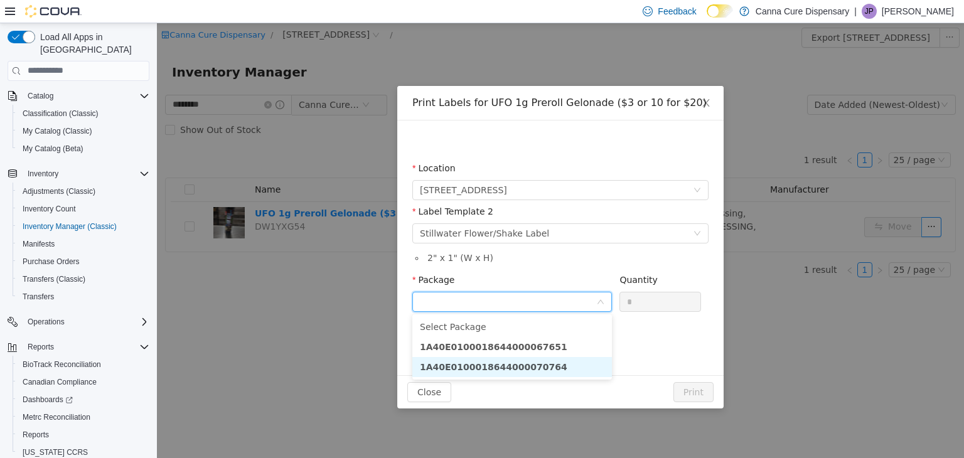
click at [525, 368] on strong "1A40E0100018644000070764" at bounding box center [493, 367] width 147 height 10
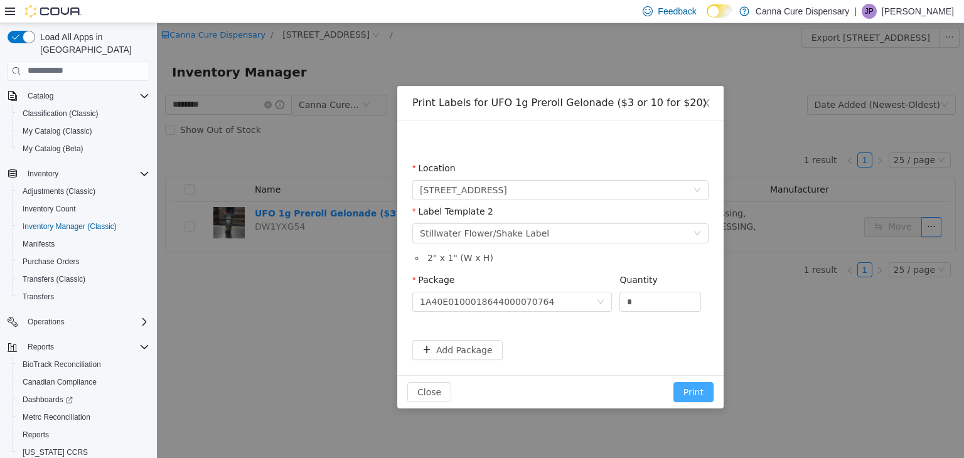
click at [693, 391] on button "Print" at bounding box center [693, 392] width 40 height 20
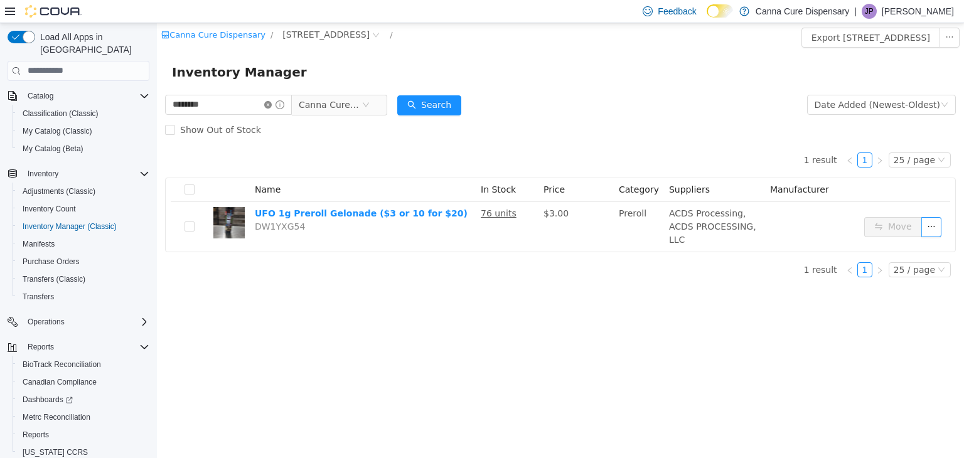
click at [272, 107] on icon "icon: close-circle" at bounding box center [268, 104] width 8 height 8
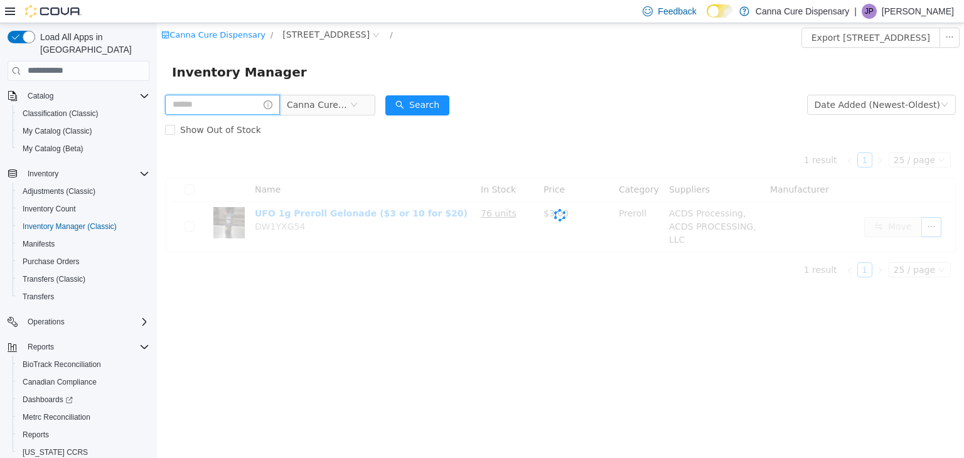
click at [260, 102] on input "text" at bounding box center [222, 104] width 115 height 20
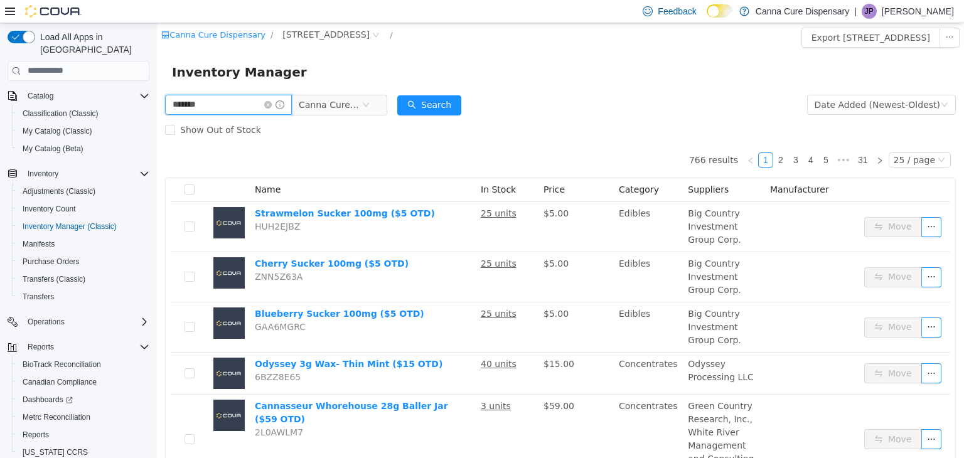
click at [243, 107] on input "*******" at bounding box center [228, 104] width 127 height 20
type input "**********"
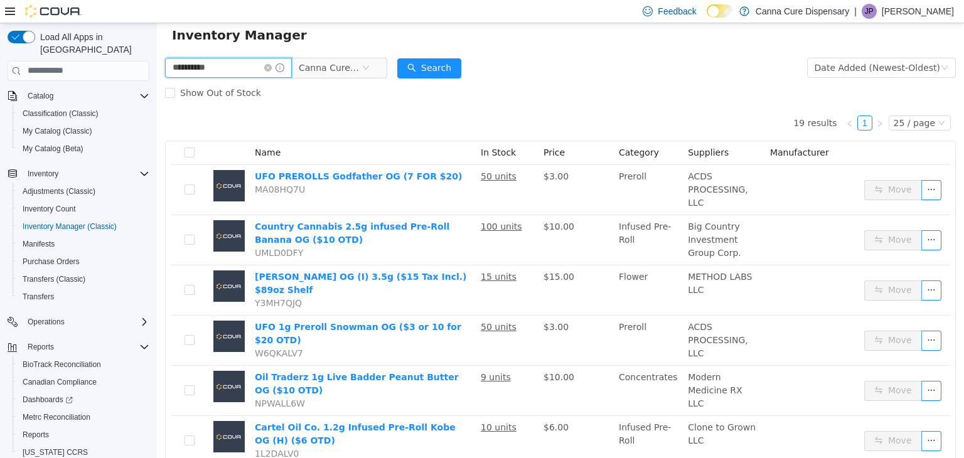
scroll to position [23, 0]
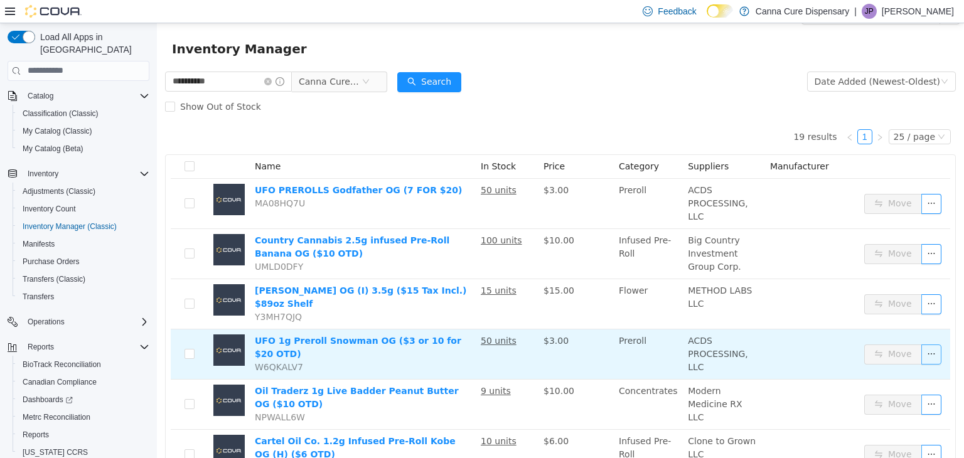
click at [921, 344] on button "button" at bounding box center [931, 354] width 20 height 20
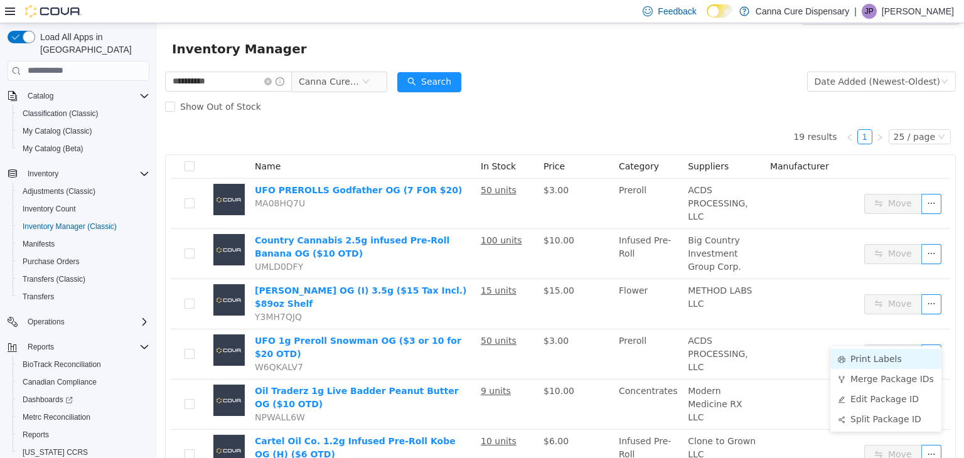
click at [894, 358] on li "Print Labels" at bounding box center [885, 358] width 111 height 20
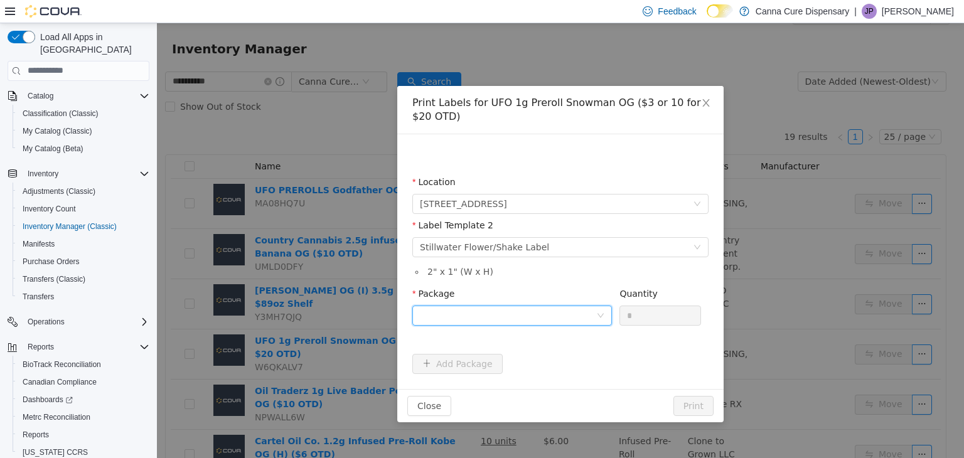
click at [464, 319] on div at bounding box center [508, 315] width 176 height 19
click at [485, 358] on strong "1A40E0100018644000070777" at bounding box center [493, 360] width 147 height 10
click at [699, 407] on button "Print" at bounding box center [693, 405] width 40 height 20
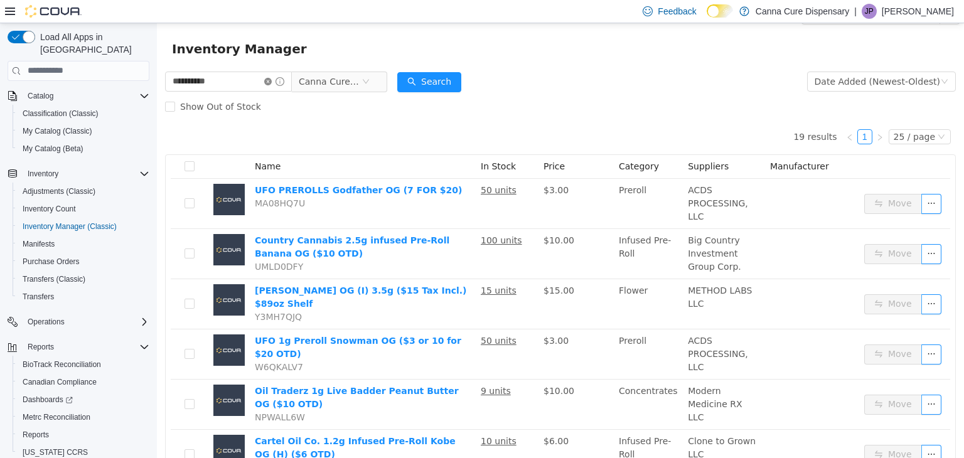
click at [272, 81] on icon "icon: close-circle" at bounding box center [268, 81] width 8 height 8
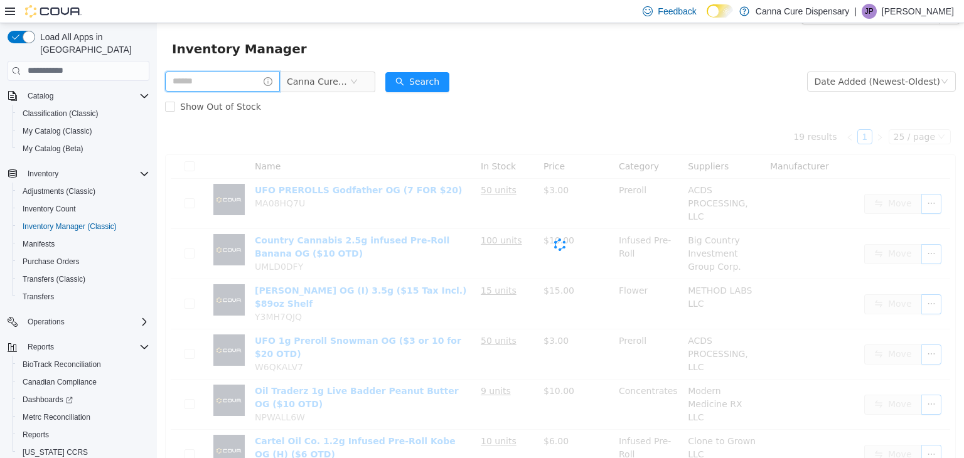
click at [245, 85] on input "text" at bounding box center [222, 81] width 115 height 20
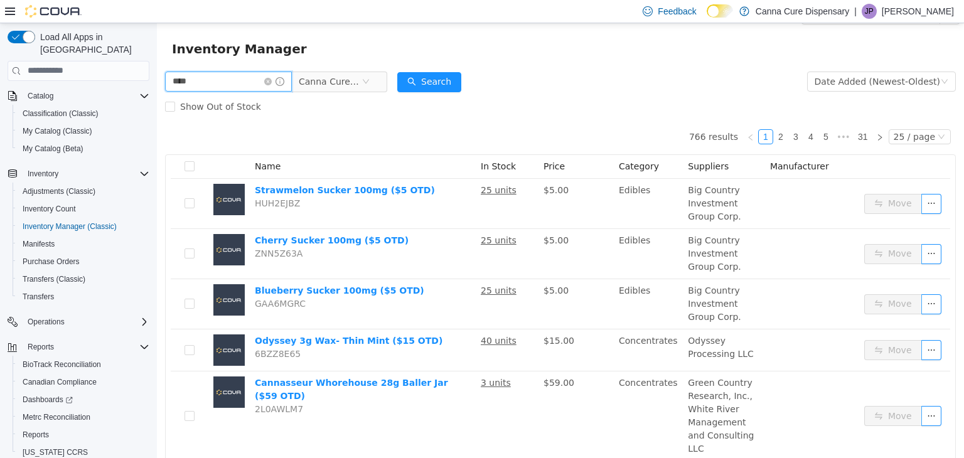
type input "*********"
click at [255, 89] on input "*********" at bounding box center [228, 81] width 127 height 20
click at [257, 82] on input "*********" at bounding box center [228, 81] width 127 height 20
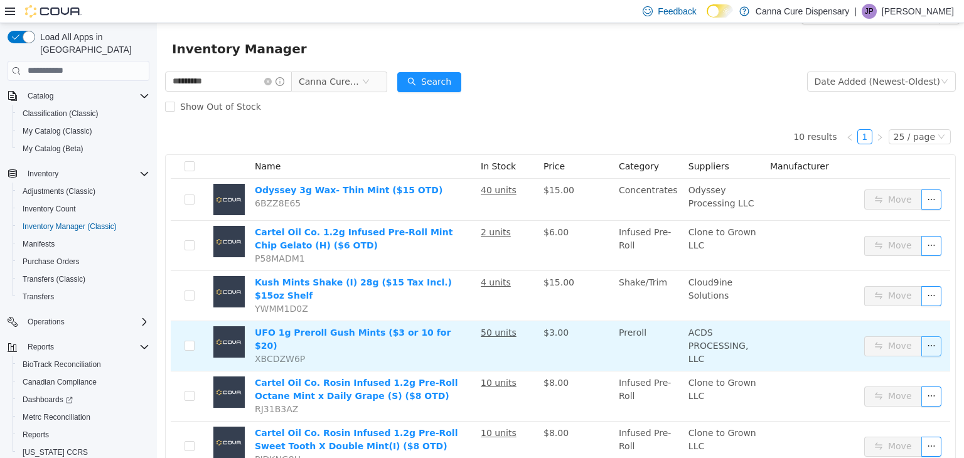
click at [921, 338] on button "button" at bounding box center [931, 346] width 20 height 20
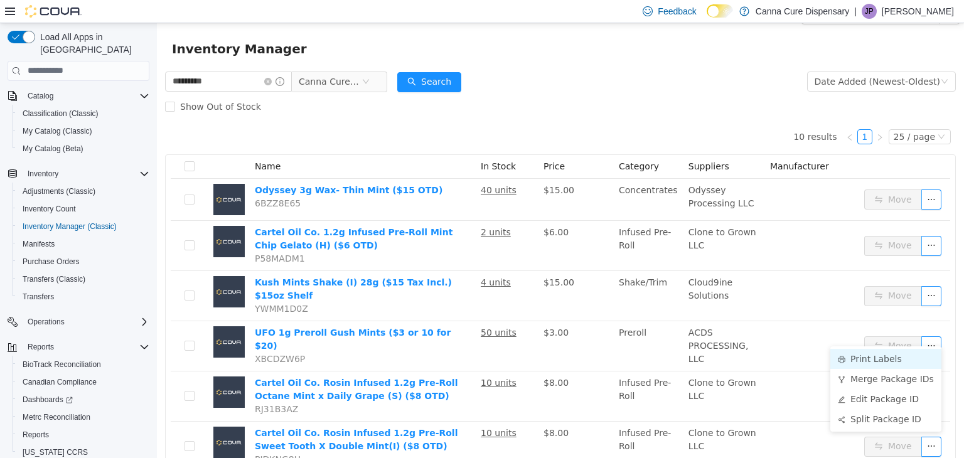
click at [879, 363] on li "Print Labels" at bounding box center [885, 358] width 111 height 20
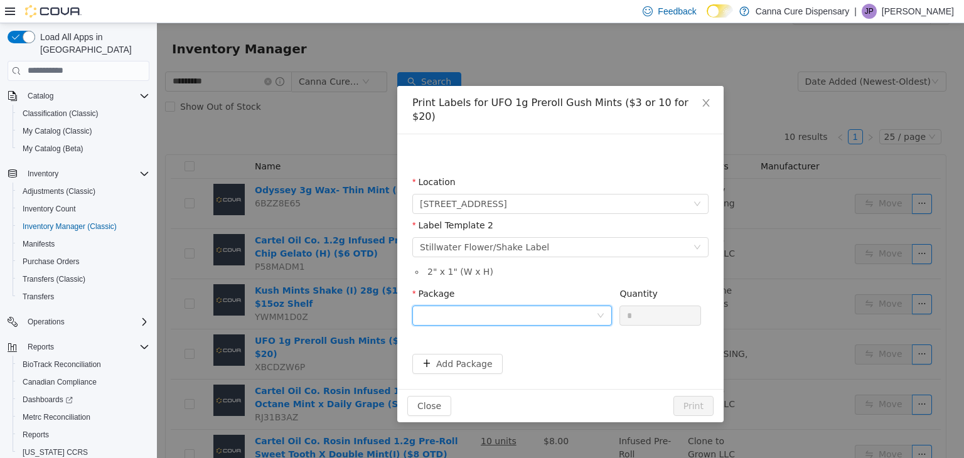
click at [469, 308] on div at bounding box center [508, 315] width 176 height 19
click at [500, 343] on strong "1A40E0100018644000070771" at bounding box center [493, 346] width 147 height 10
click at [700, 395] on button "Print" at bounding box center [693, 405] width 40 height 20
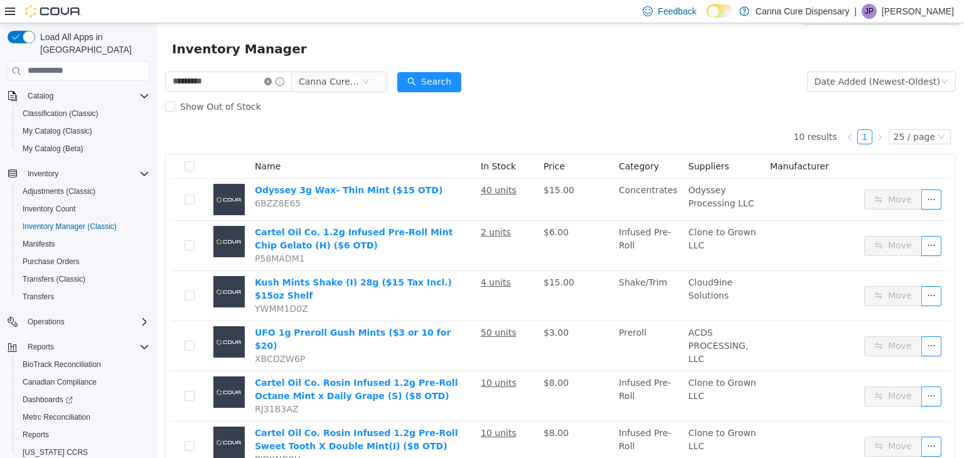
click at [272, 83] on icon "icon: close-circle" at bounding box center [268, 81] width 8 height 8
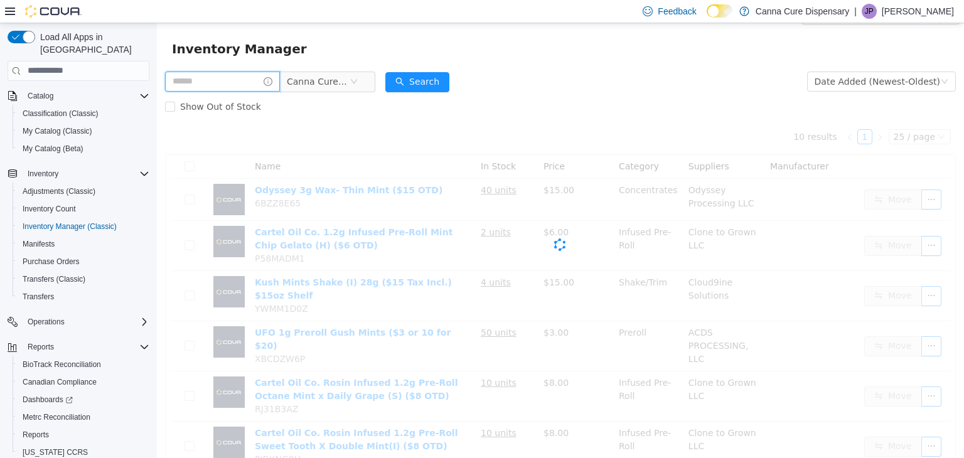
click at [257, 87] on input "text" at bounding box center [222, 81] width 115 height 20
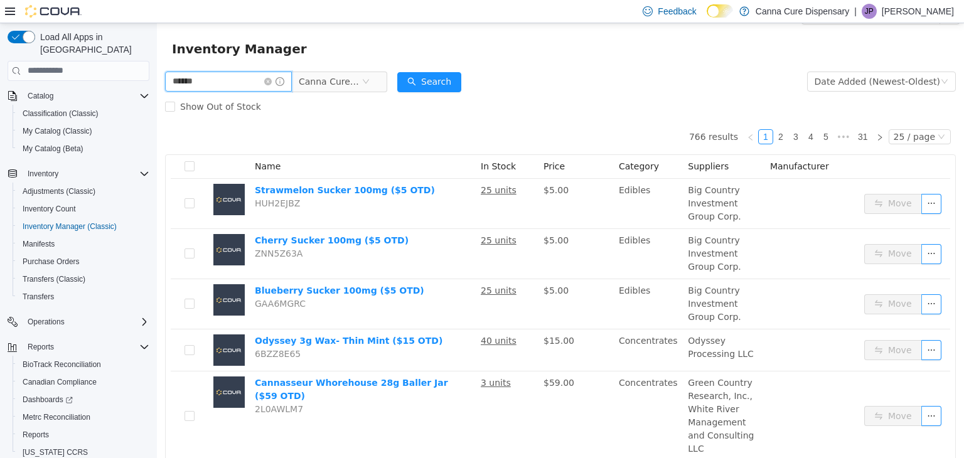
type input "**********"
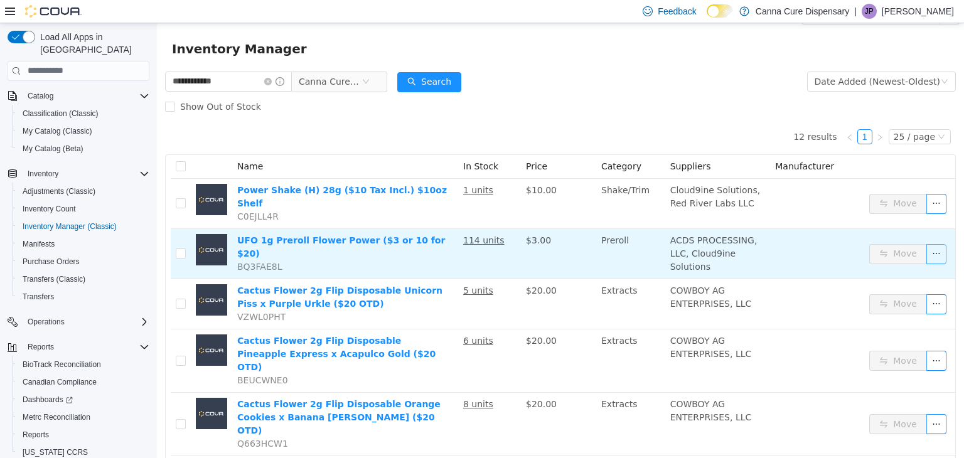
click at [928, 264] on button "button" at bounding box center [936, 254] width 20 height 20
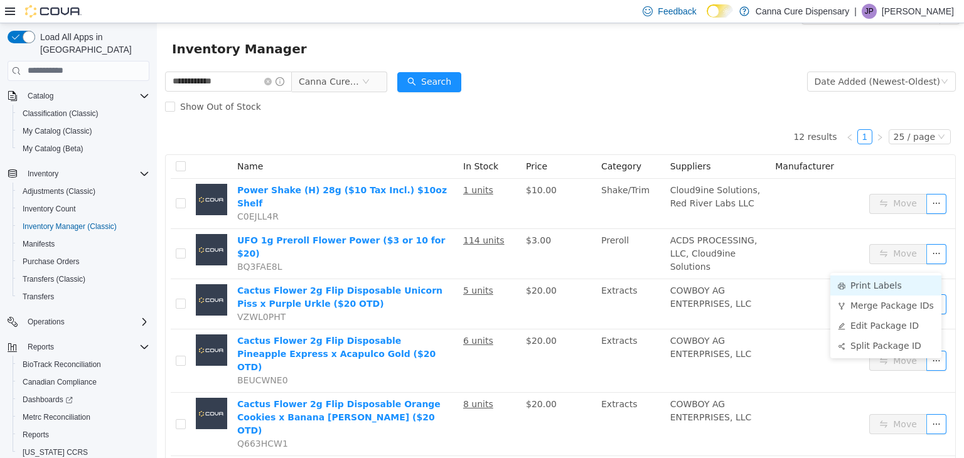
click at [886, 285] on li "Print Labels" at bounding box center [885, 285] width 111 height 20
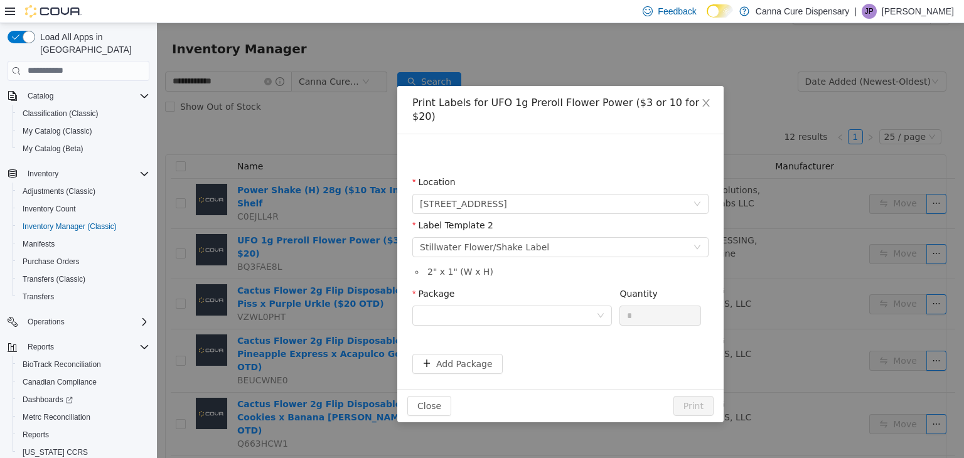
click at [603, 312] on div "Package" at bounding box center [512, 308] width 200 height 43
click at [601, 308] on div at bounding box center [512, 315] width 200 height 20
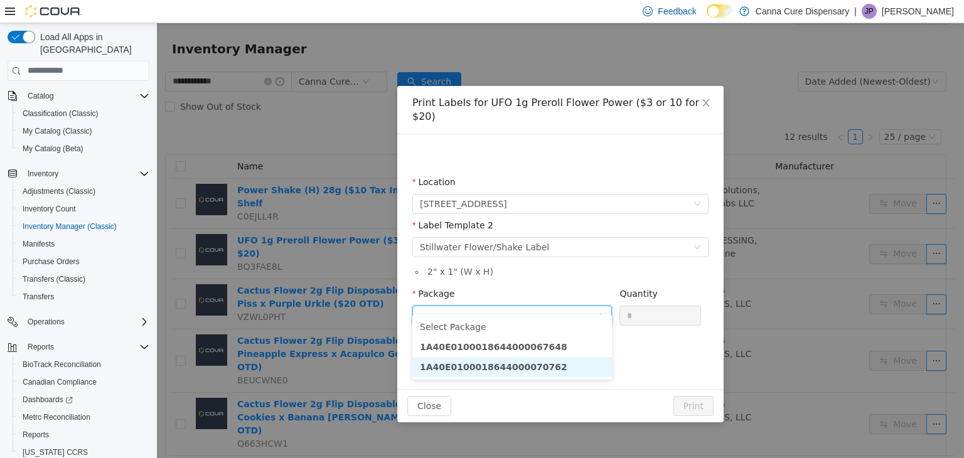
click at [555, 362] on li "1A40E0100018644000070762" at bounding box center [512, 366] width 200 height 20
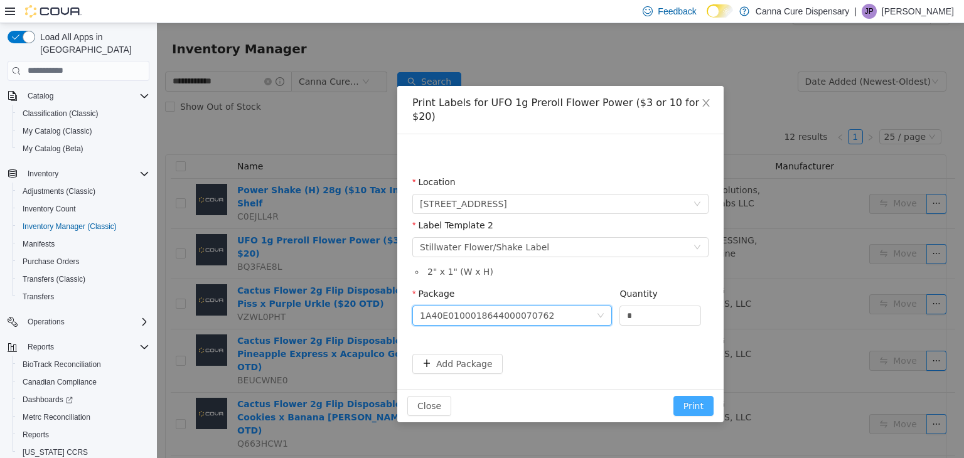
click at [705, 395] on button "Print" at bounding box center [693, 405] width 40 height 20
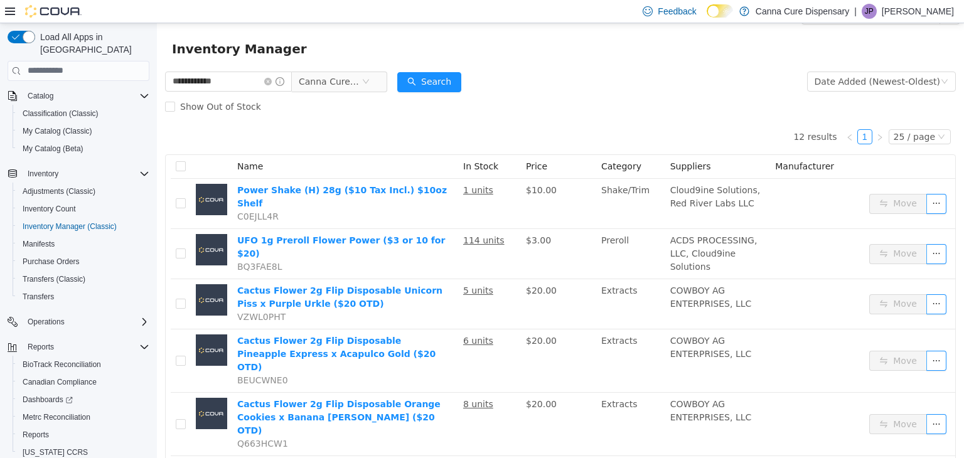
click at [281, 77] on span at bounding box center [274, 81] width 20 height 9
click at [279, 87] on input "**********" at bounding box center [228, 81] width 127 height 20
click at [272, 83] on icon "icon: close-circle" at bounding box center [268, 81] width 8 height 8
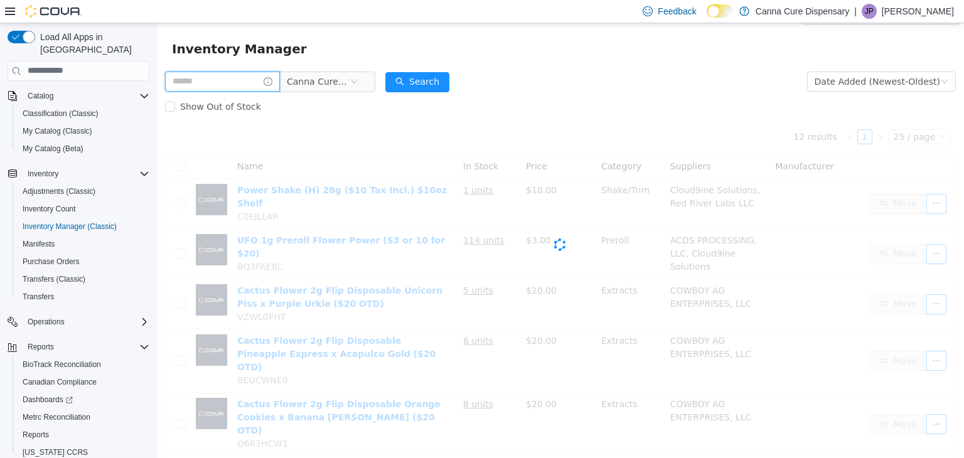
click at [277, 83] on span at bounding box center [222, 81] width 115 height 20
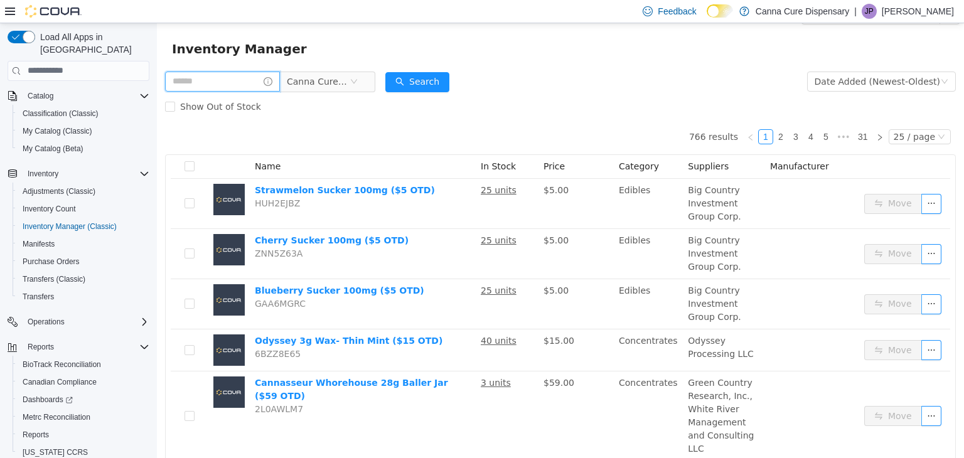
click at [256, 84] on input "text" at bounding box center [222, 81] width 115 height 20
type input "**********"
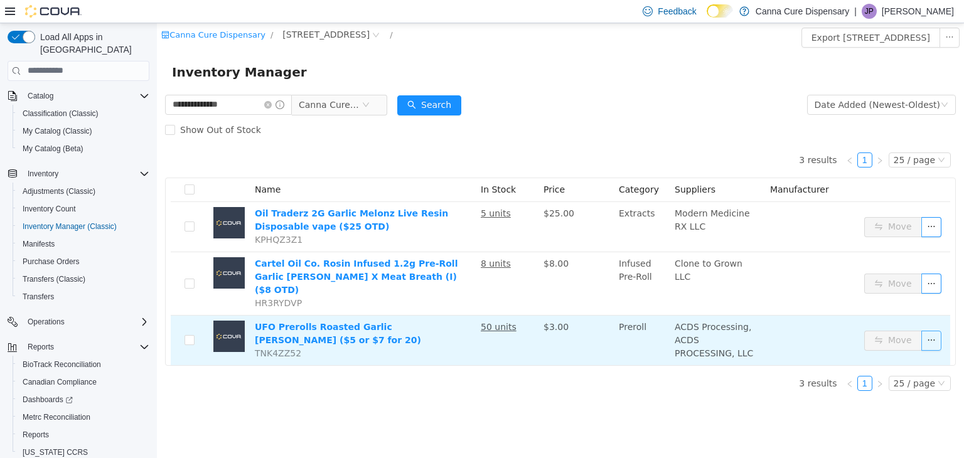
click at [938, 331] on button "button" at bounding box center [931, 340] width 20 height 20
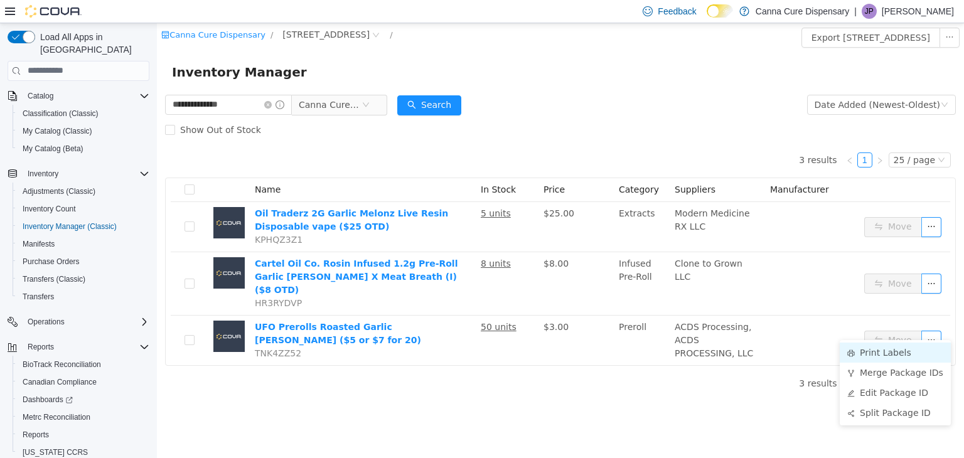
click at [901, 346] on li "Print Labels" at bounding box center [895, 352] width 111 height 20
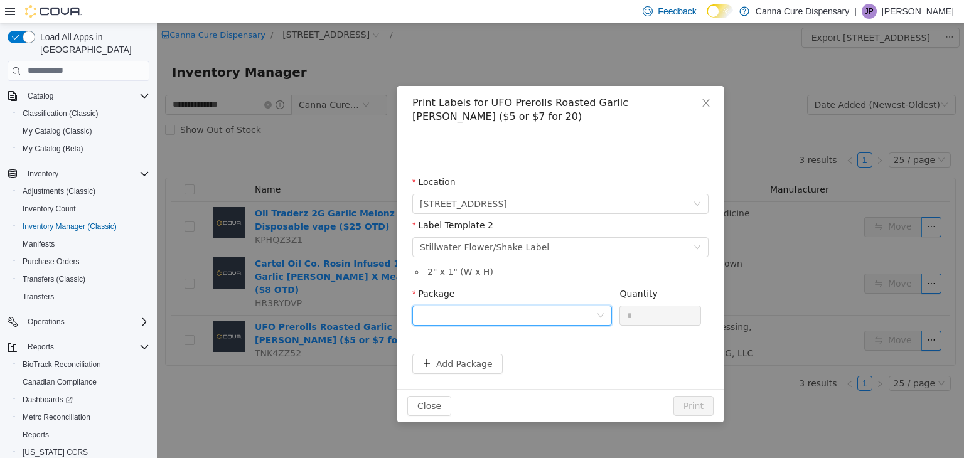
click at [517, 317] on div at bounding box center [508, 315] width 176 height 19
click at [529, 359] on strong "1A40E0100018644000070775" at bounding box center [493, 360] width 147 height 10
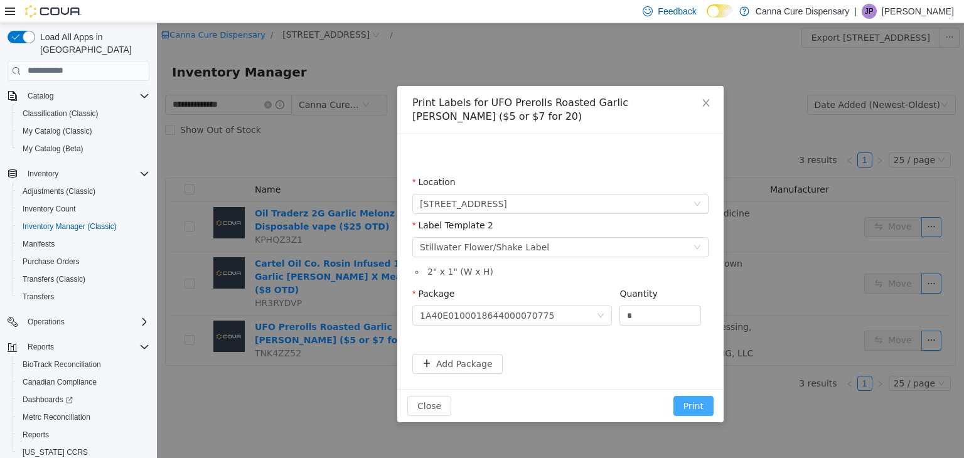
click at [695, 401] on button "Print" at bounding box center [693, 405] width 40 height 20
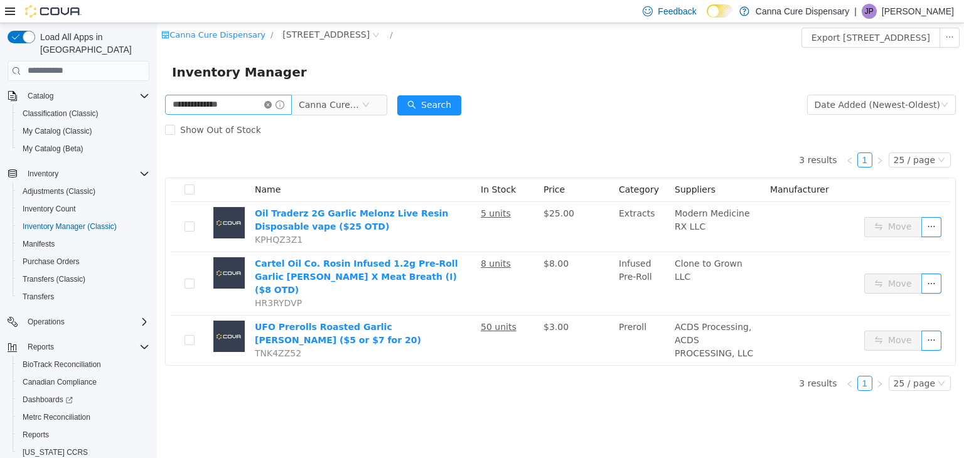
click at [272, 104] on icon "icon: close-circle" at bounding box center [268, 104] width 8 height 8
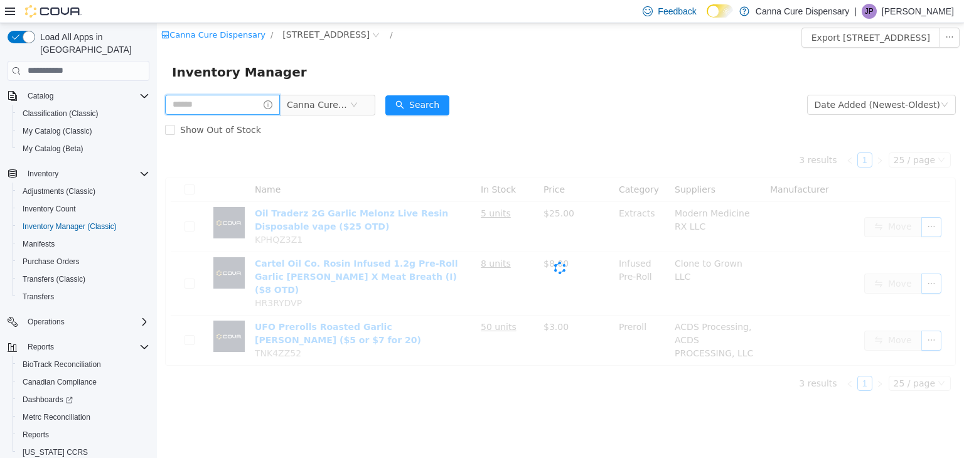
click at [259, 109] on input "text" at bounding box center [222, 104] width 115 height 20
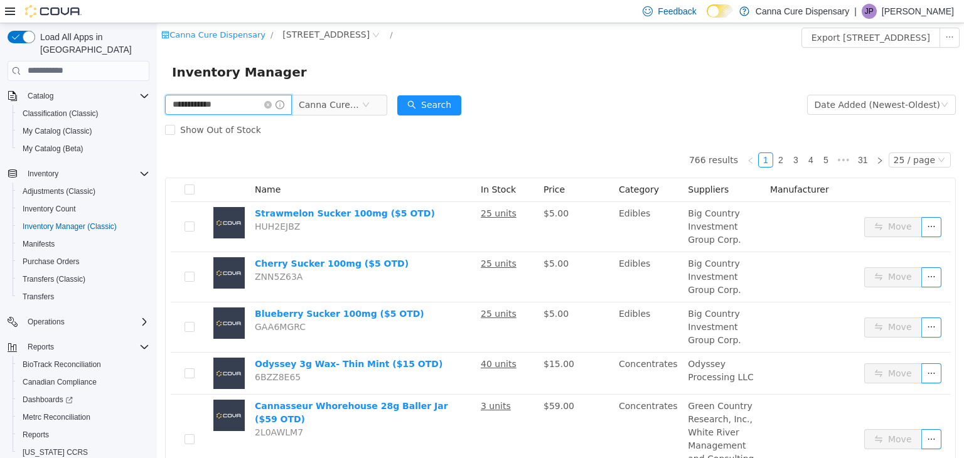
type input "**********"
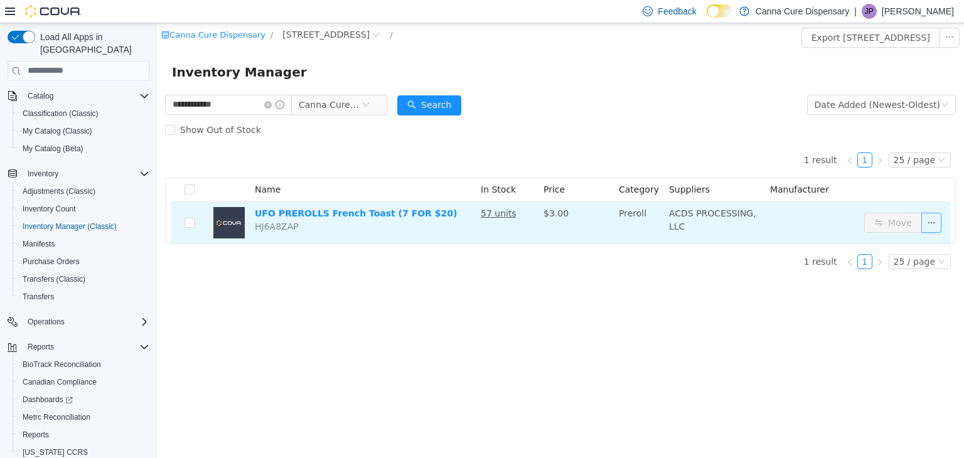
click at [937, 225] on button "button" at bounding box center [931, 222] width 20 height 20
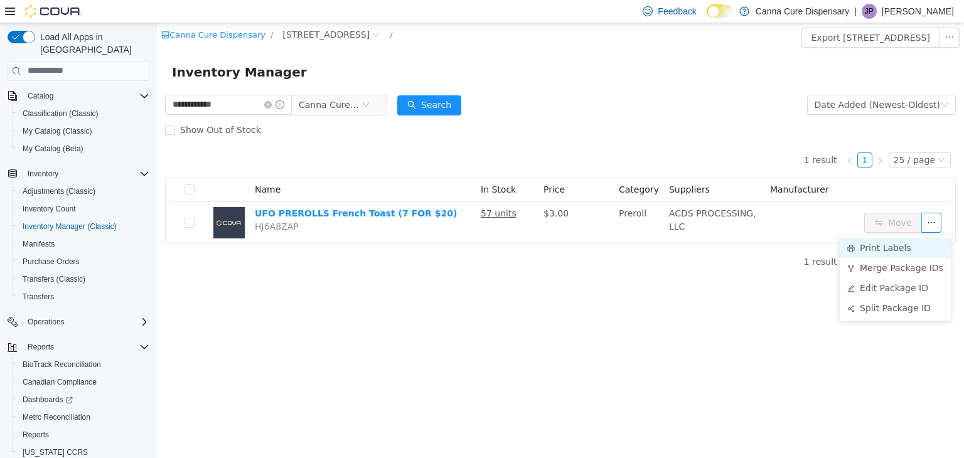
click at [864, 249] on li "Print Labels" at bounding box center [895, 247] width 111 height 20
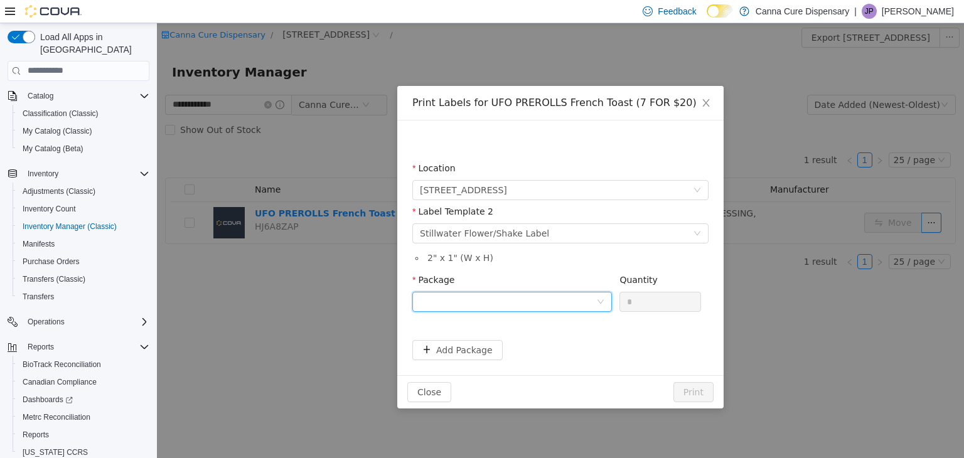
click at [550, 305] on div at bounding box center [508, 301] width 176 height 19
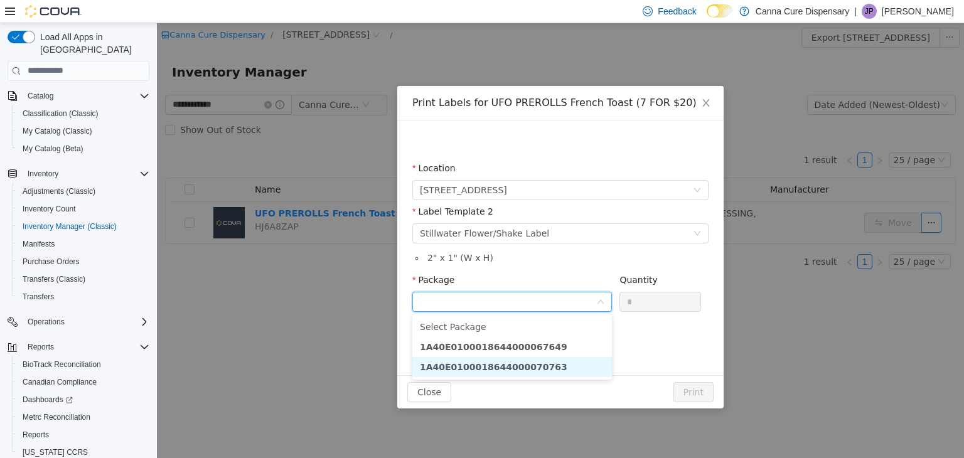
click at [539, 363] on li "1A40E0100018644000070763" at bounding box center [512, 366] width 200 height 20
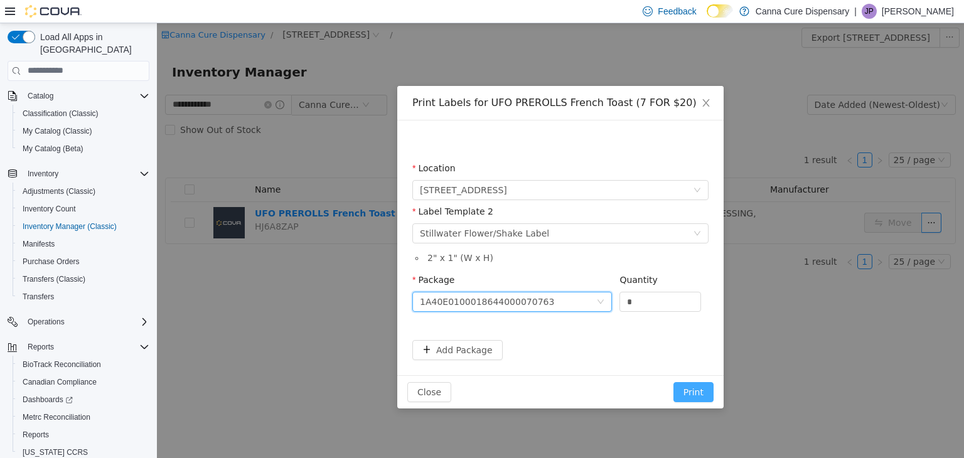
click at [708, 390] on button "Print" at bounding box center [693, 392] width 40 height 20
